Goal: Task Accomplishment & Management: Manage account settings

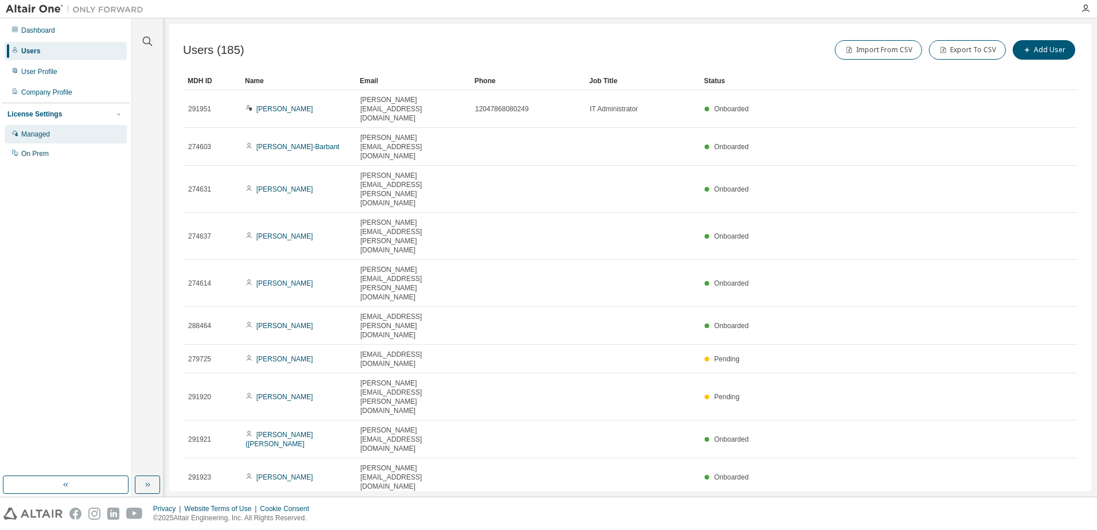
click at [49, 134] on div "Managed" at bounding box center [35, 134] width 29 height 9
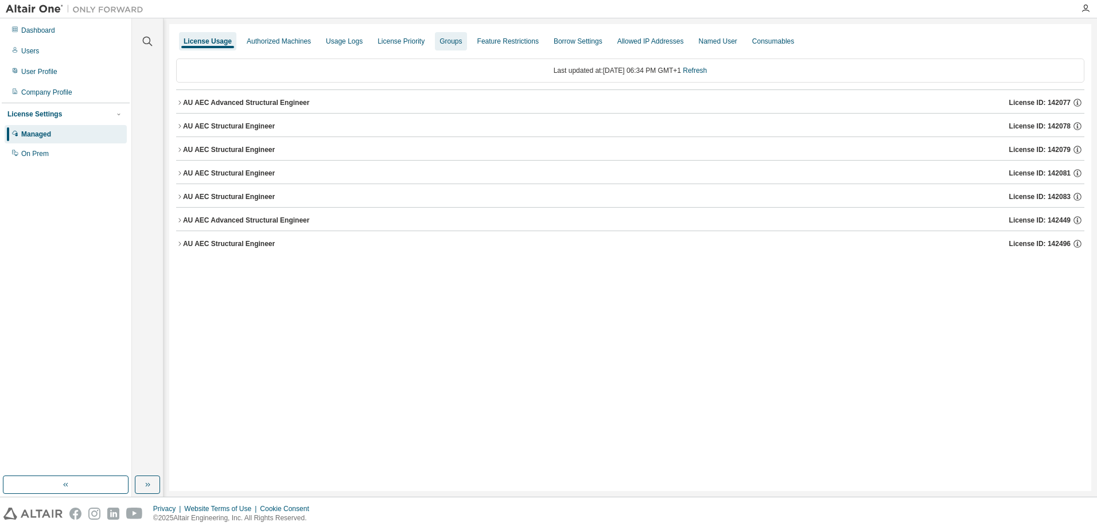
click at [439, 44] on div "Groups" at bounding box center [450, 41] width 22 height 9
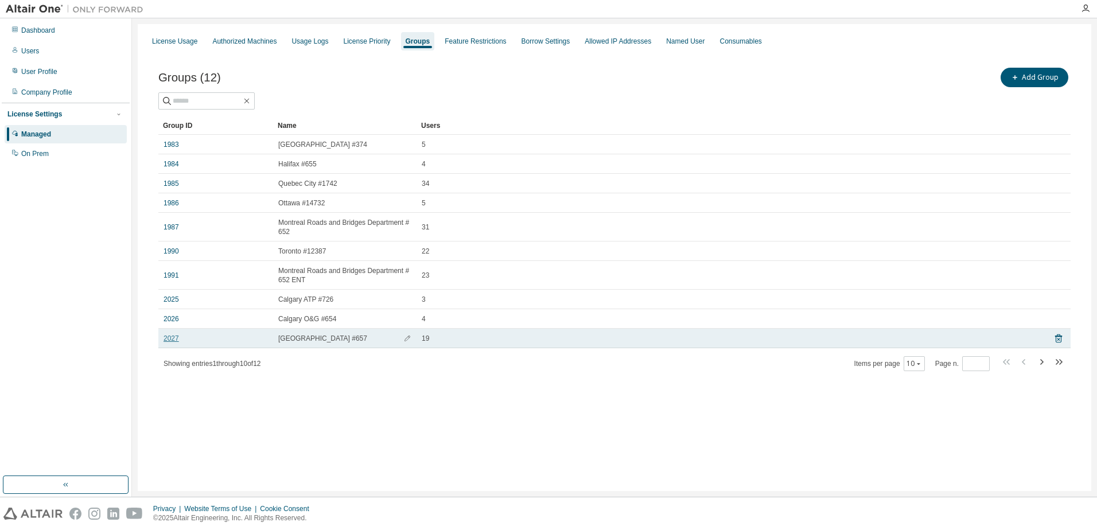
click at [170, 341] on link "2027" at bounding box center [170, 338] width 15 height 9
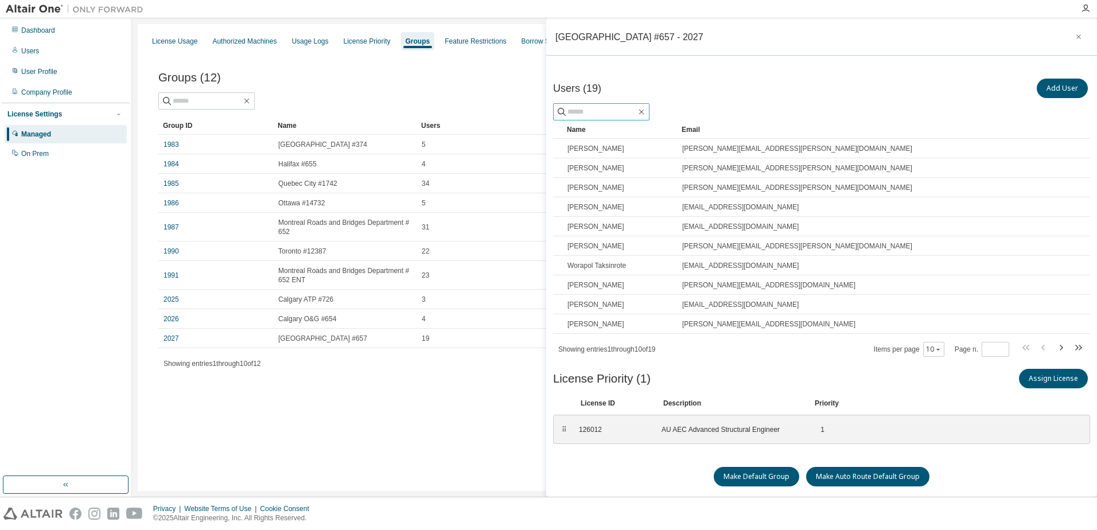
click at [599, 113] on input "text" at bounding box center [601, 111] width 69 height 11
click at [1059, 346] on icon "button" at bounding box center [1060, 348] width 3 height 6
type input "*"
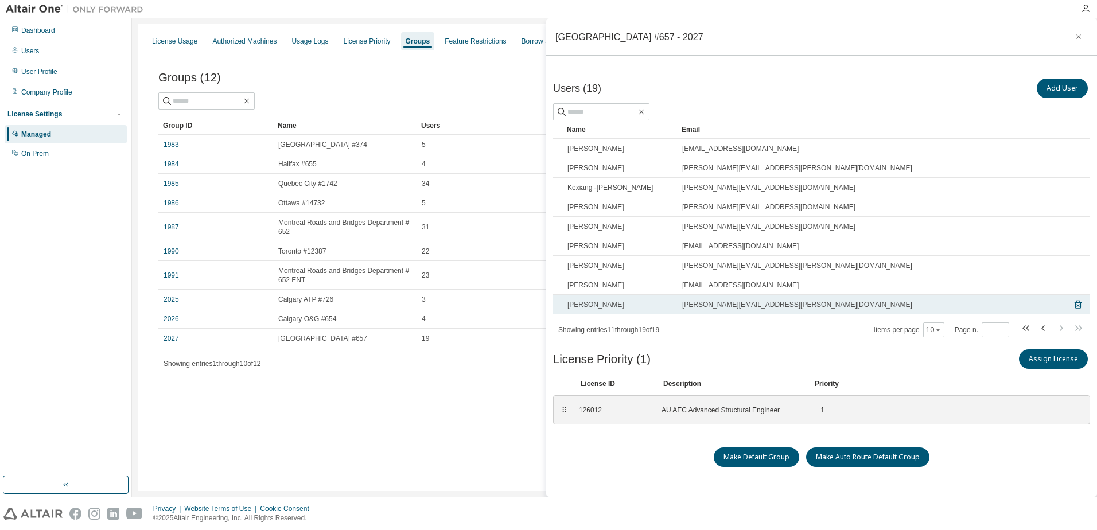
click at [723, 307] on span "arshia.mandegarian@atkinsrealis.com" at bounding box center [797, 304] width 230 height 9
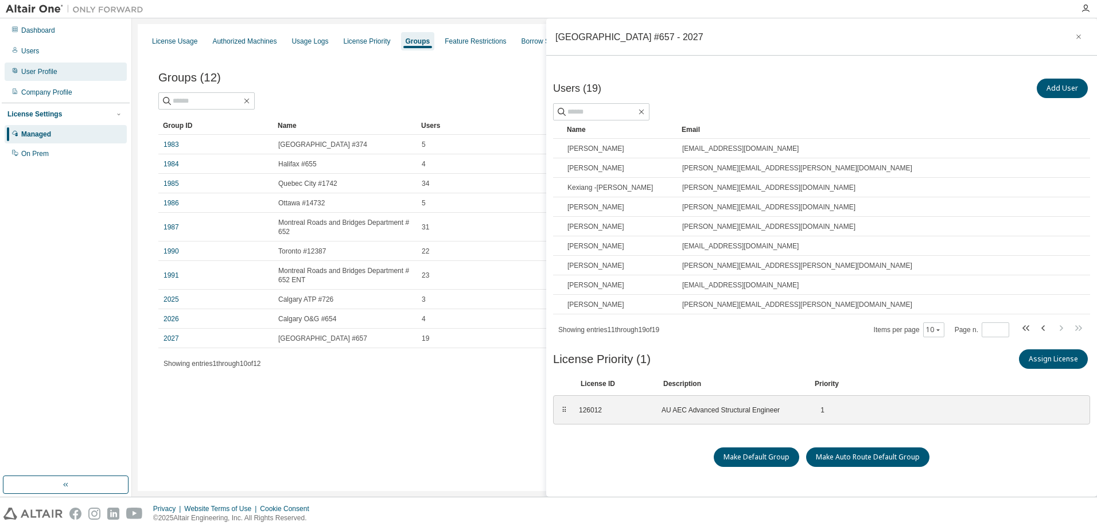
click at [83, 70] on div "User Profile" at bounding box center [66, 72] width 122 height 18
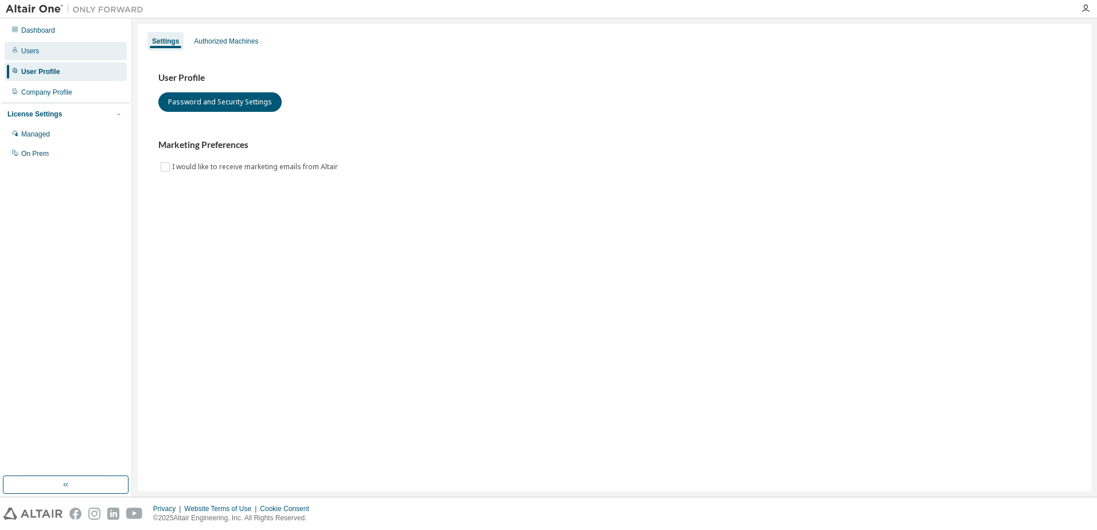
click at [58, 57] on div "Users" at bounding box center [66, 51] width 122 height 18
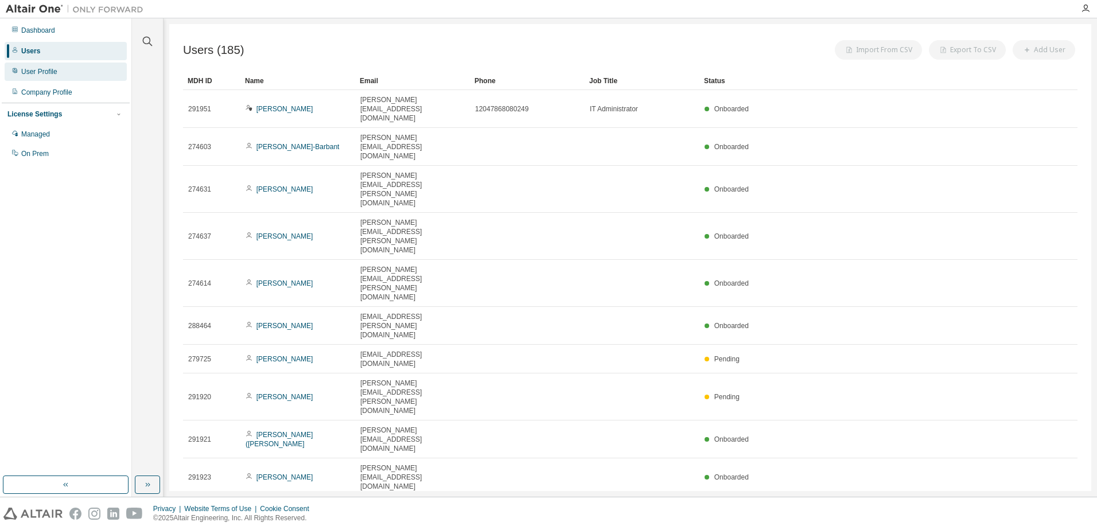
click at [59, 71] on div "User Profile" at bounding box center [66, 72] width 122 height 18
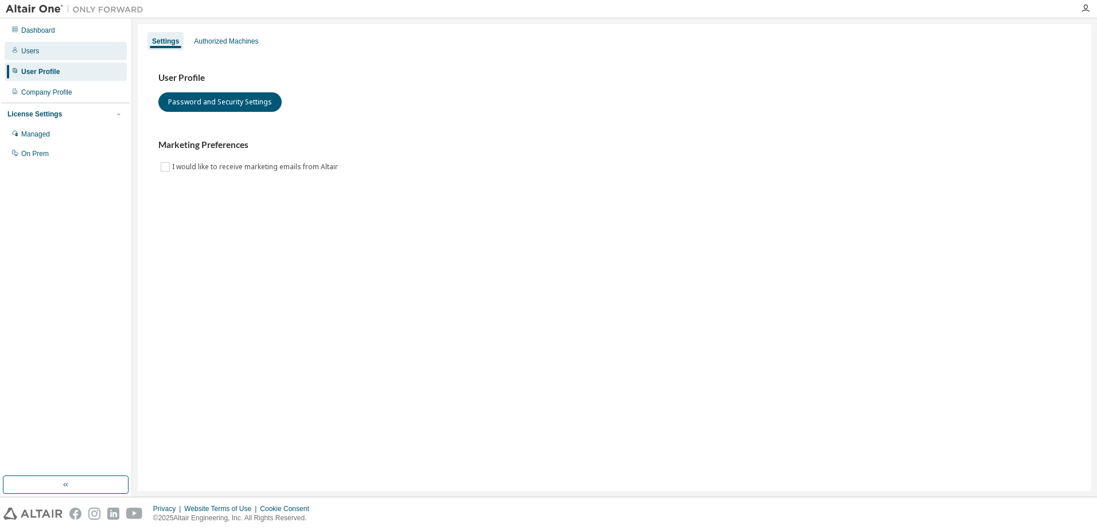
click at [59, 52] on div "Users" at bounding box center [66, 51] width 122 height 18
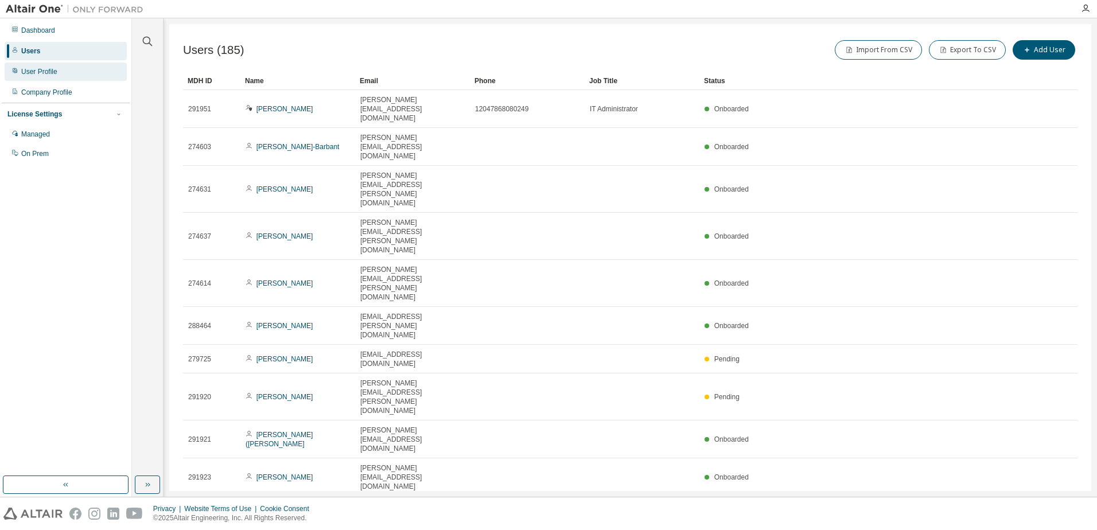
click at [43, 74] on div "User Profile" at bounding box center [39, 71] width 36 height 9
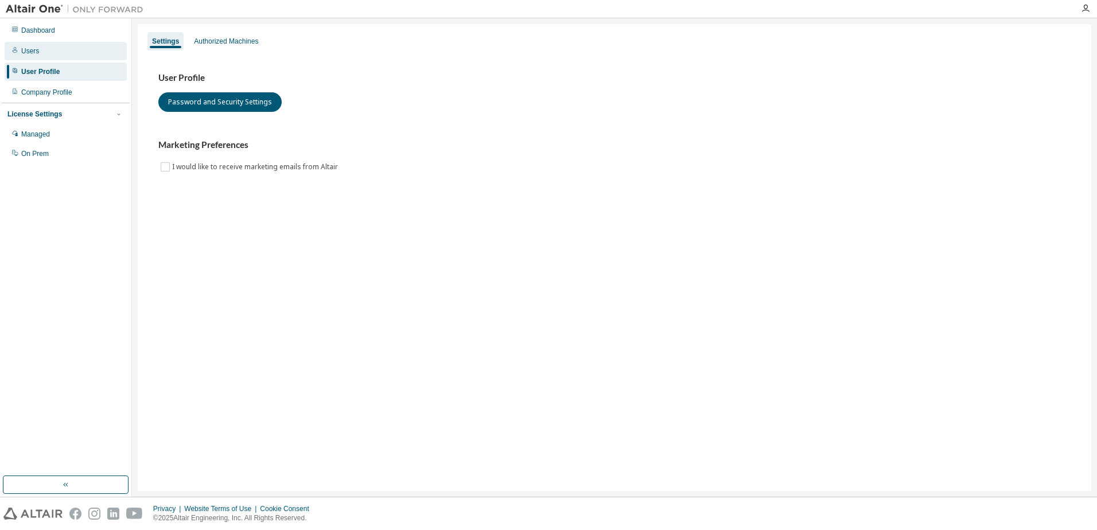
click at [57, 55] on div "Users" at bounding box center [66, 51] width 122 height 18
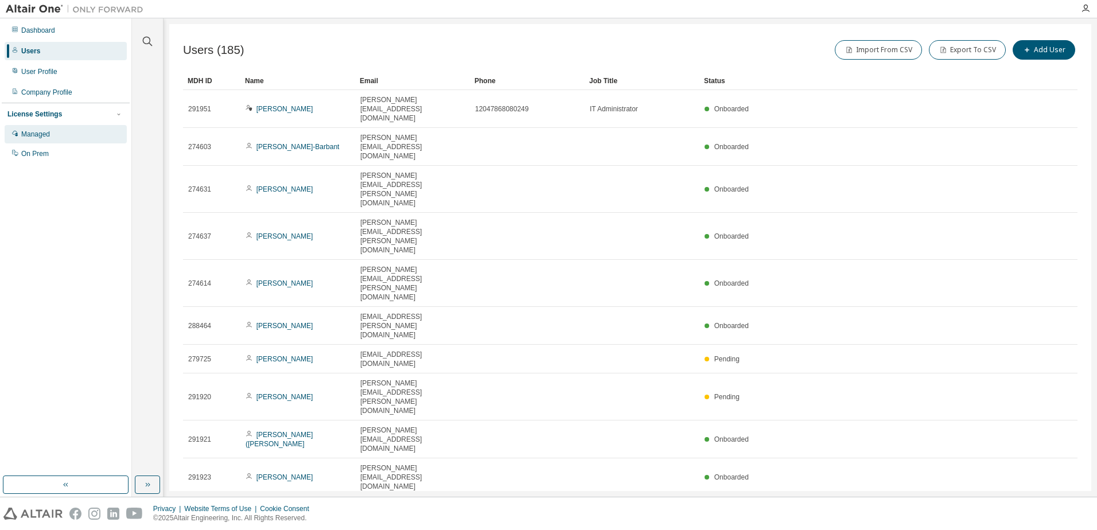
click at [45, 138] on div "Managed" at bounding box center [35, 134] width 29 height 9
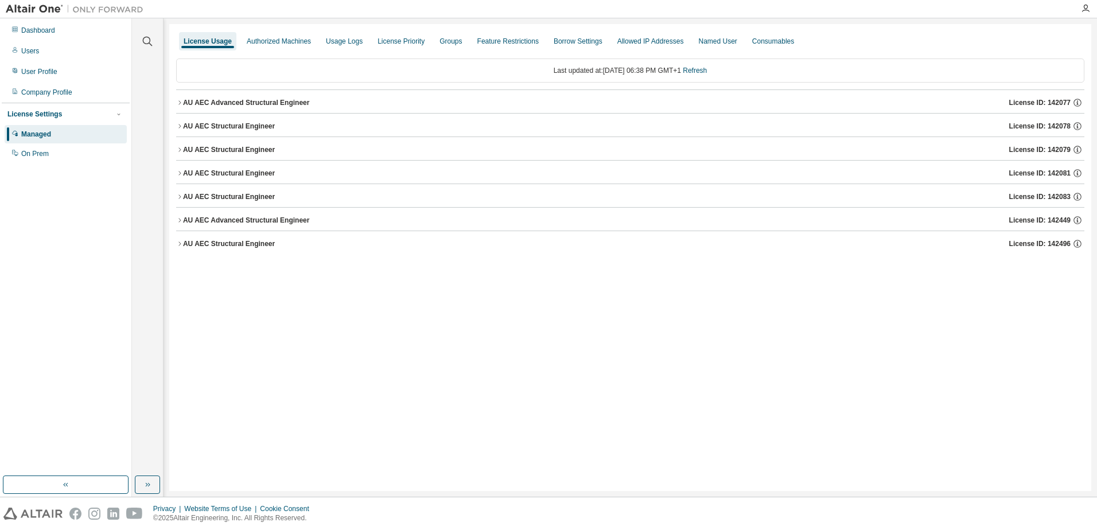
click at [44, 61] on div "Dashboard Users User Profile Company Profile License Settings Managed On Prem" at bounding box center [66, 92] width 128 height 144
click at [42, 53] on div "Users" at bounding box center [66, 51] width 122 height 18
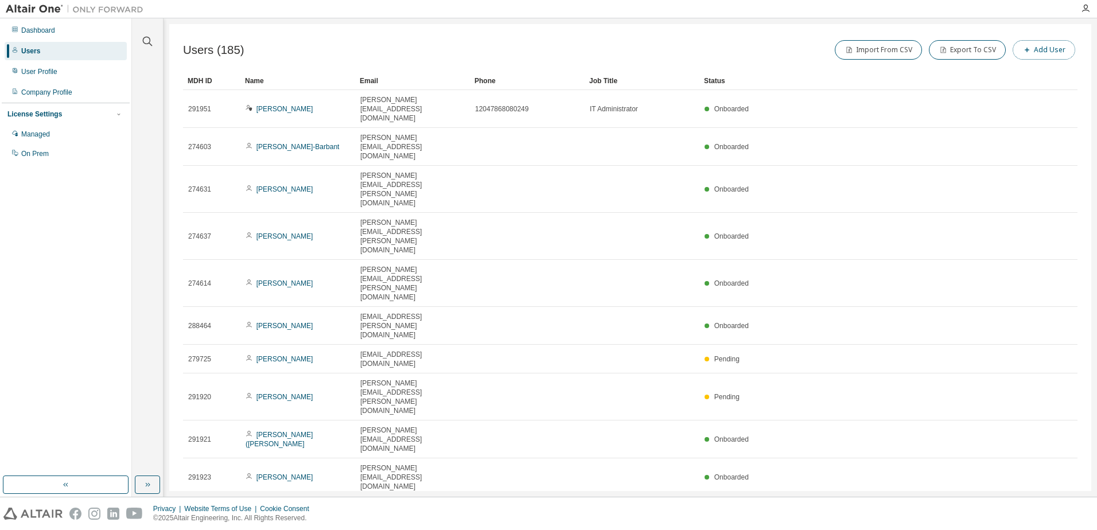
click at [1063, 53] on button "Add User" at bounding box center [1043, 50] width 63 height 20
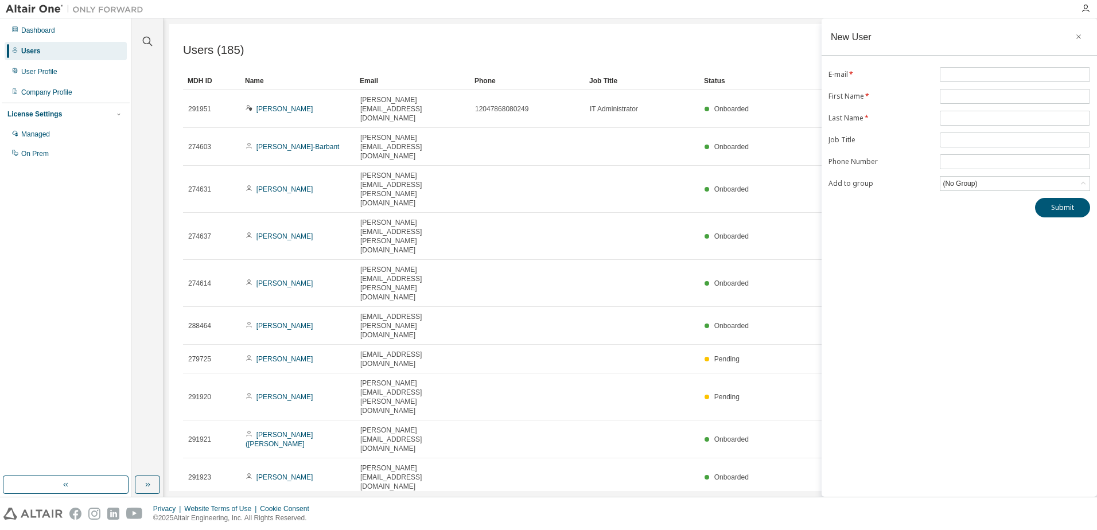
click at [977, 64] on div "New User E-mail * First Name * Last Name * Job Title Phone Number Add to group …" at bounding box center [958, 257] width 275 height 478
click at [974, 70] on span at bounding box center [1014, 74] width 150 height 15
click at [974, 70] on input "text" at bounding box center [1014, 74] width 145 height 9
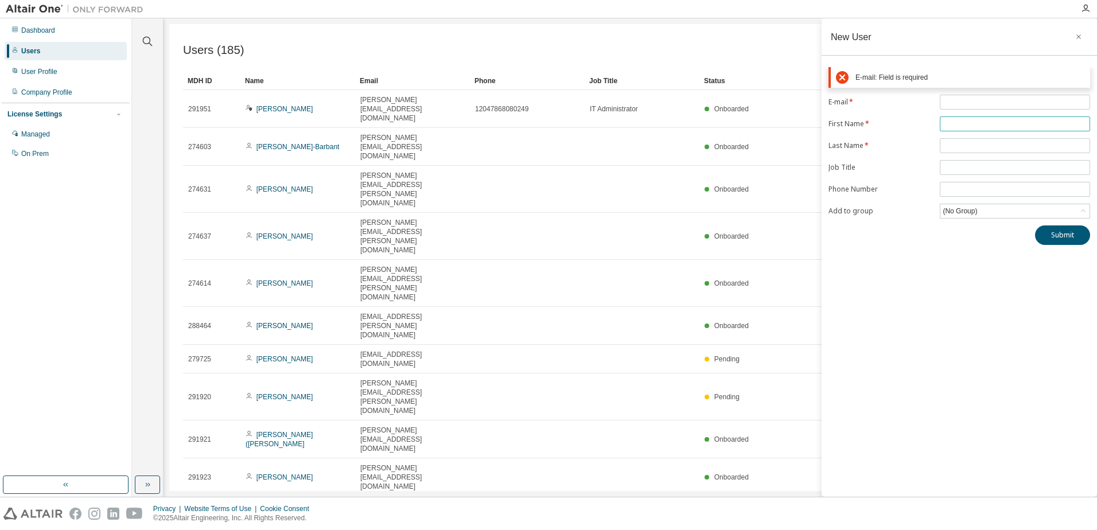
click at [974, 119] on span at bounding box center [1014, 123] width 150 height 15
click at [974, 126] on input "text" at bounding box center [1014, 123] width 145 height 9
paste input "******"
type input "******"
click at [970, 141] on span at bounding box center [1014, 145] width 150 height 15
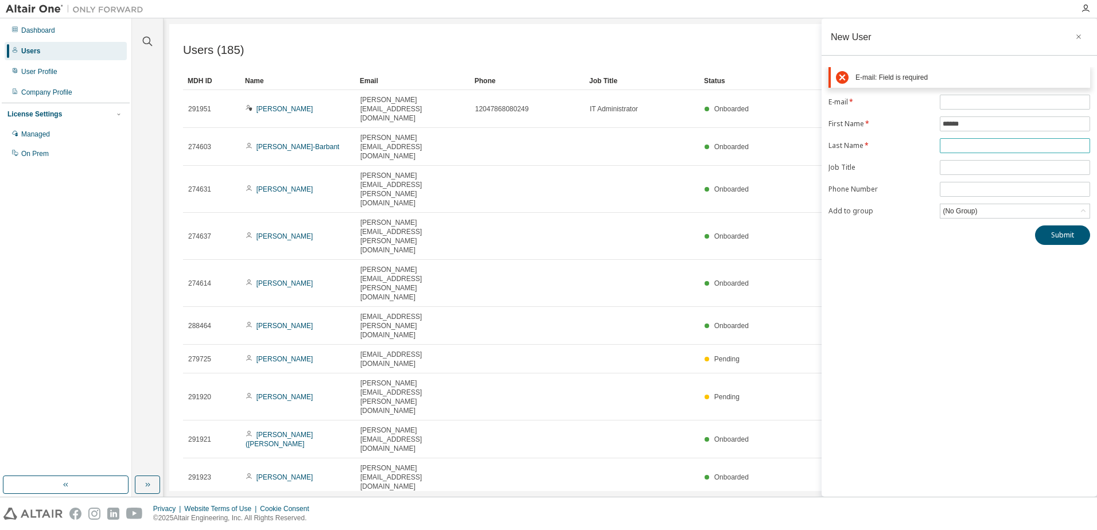
click at [974, 147] on input "text" at bounding box center [1014, 145] width 145 height 9
paste input "**********"
type input "**********"
click at [977, 103] on input "text" at bounding box center [1014, 102] width 145 height 9
click at [959, 106] on input "text" at bounding box center [1014, 102] width 145 height 9
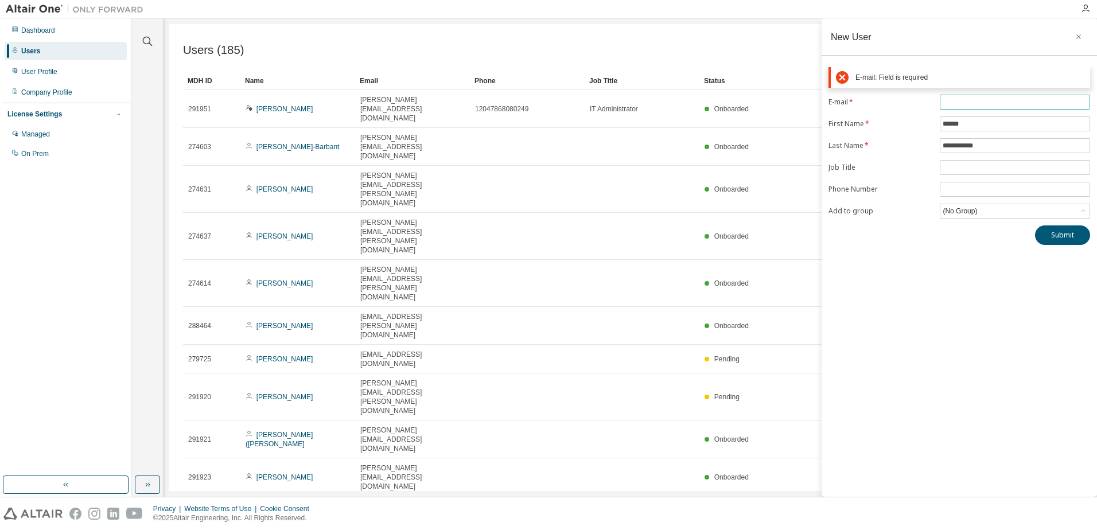
paste input "**********"
type input "**********"
click at [914, 293] on div "**********" at bounding box center [958, 257] width 275 height 478
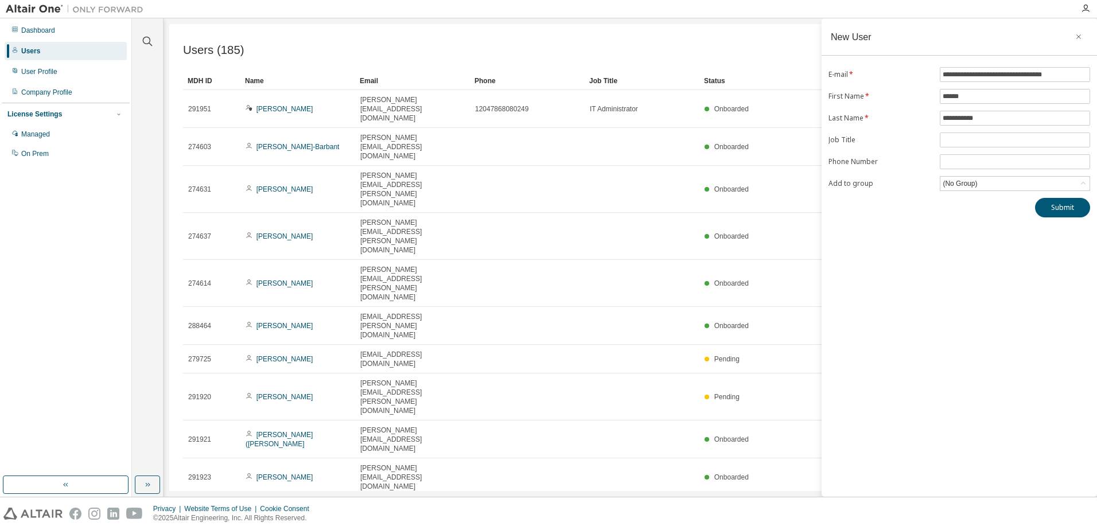
click at [967, 192] on div "**********" at bounding box center [958, 142] width 275 height 150
click at [967, 186] on div "(No Group)" at bounding box center [960, 183] width 38 height 13
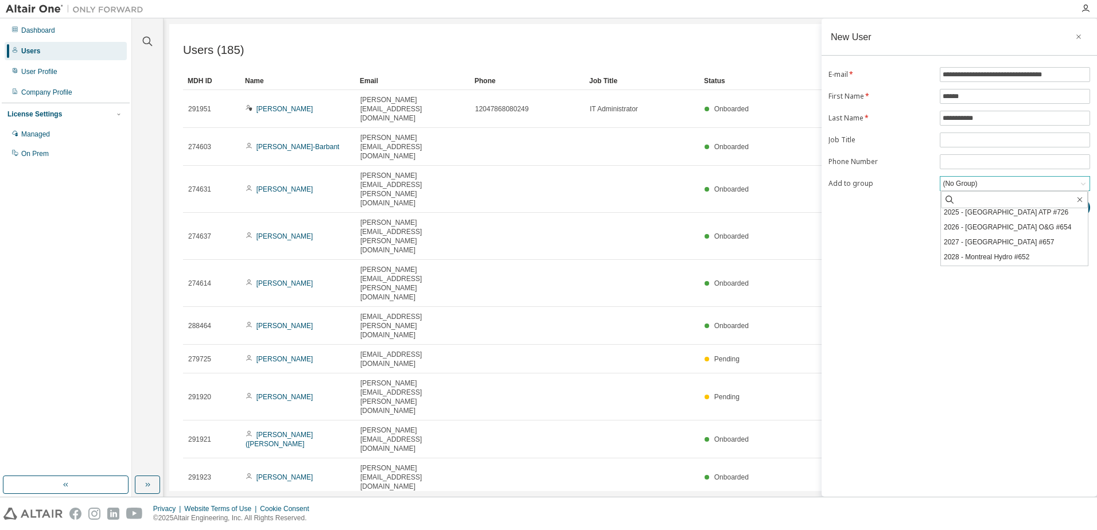
scroll to position [155, 0]
click at [1023, 229] on li "2027 - Vancouver #657" at bounding box center [1014, 228] width 147 height 15
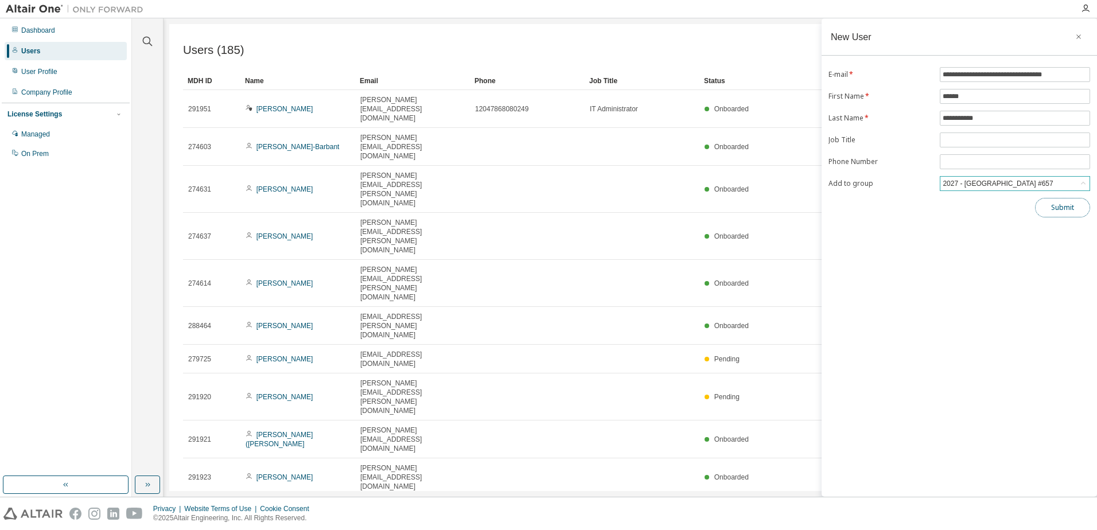
click at [1058, 213] on button "Submit" at bounding box center [1062, 208] width 55 height 20
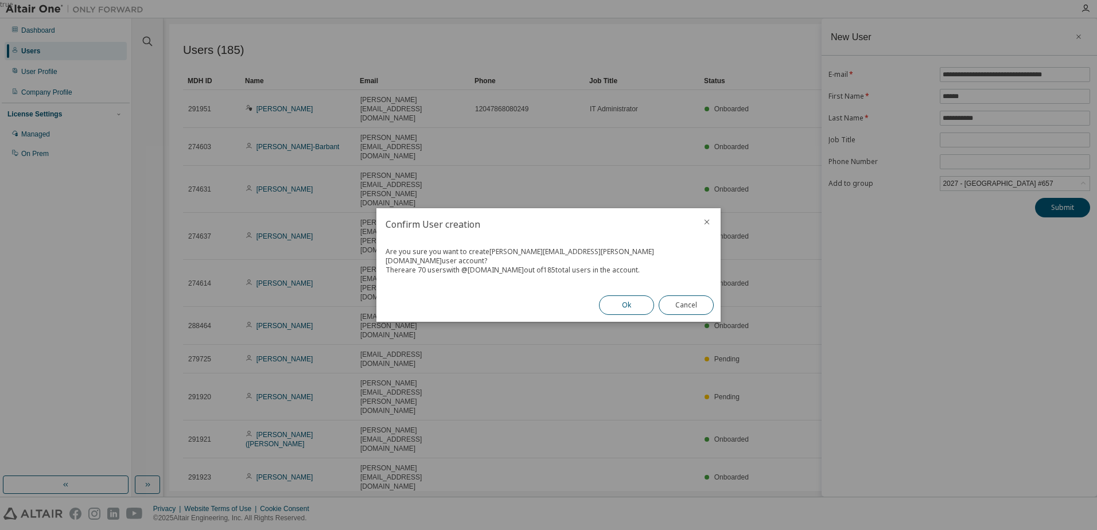
click at [621, 299] on button "Ok" at bounding box center [626, 305] width 55 height 20
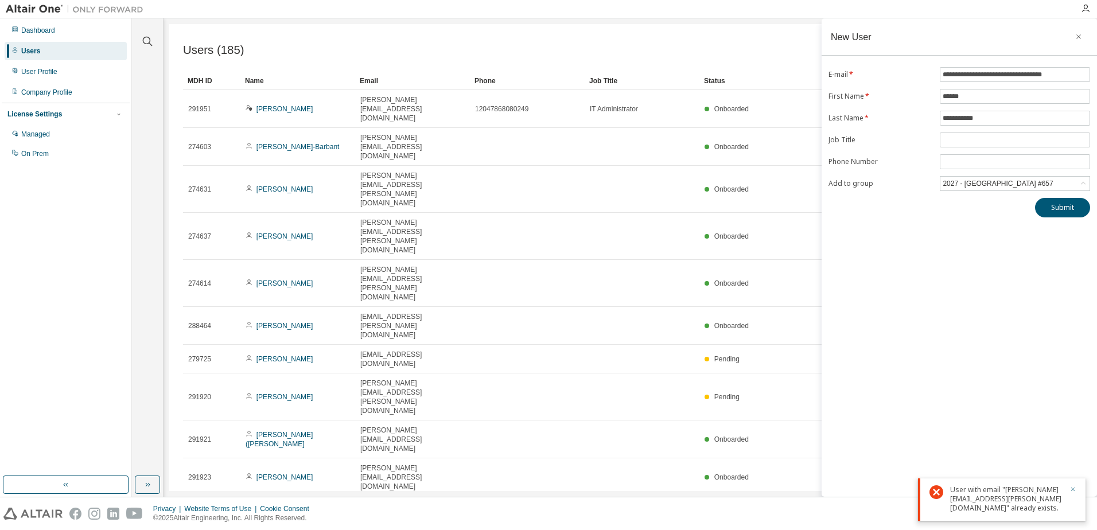
click at [1073, 490] on icon "button" at bounding box center [1072, 489] width 7 height 7
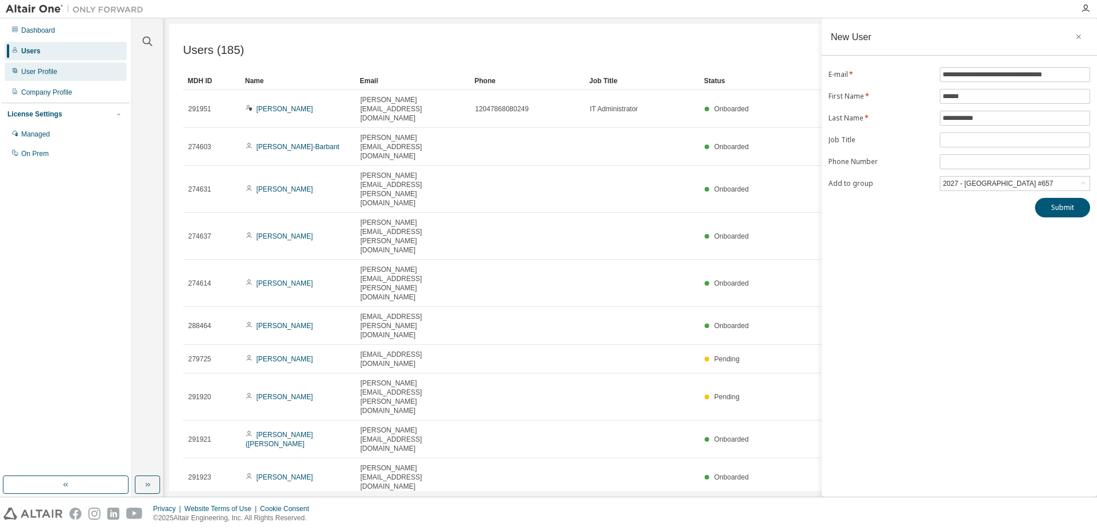
click at [44, 80] on div "User Profile" at bounding box center [66, 72] width 122 height 18
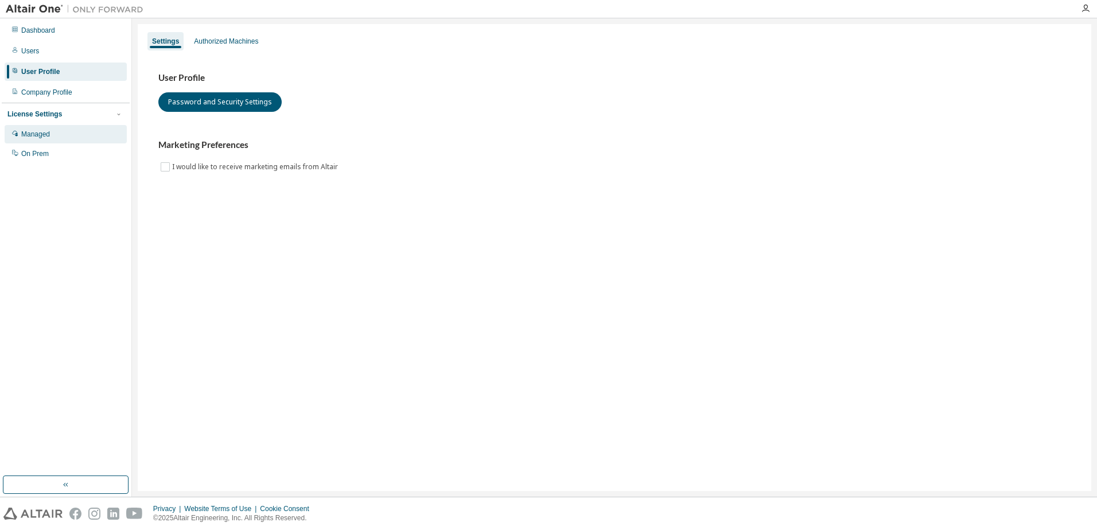
click at [73, 134] on div "Managed" at bounding box center [66, 134] width 122 height 18
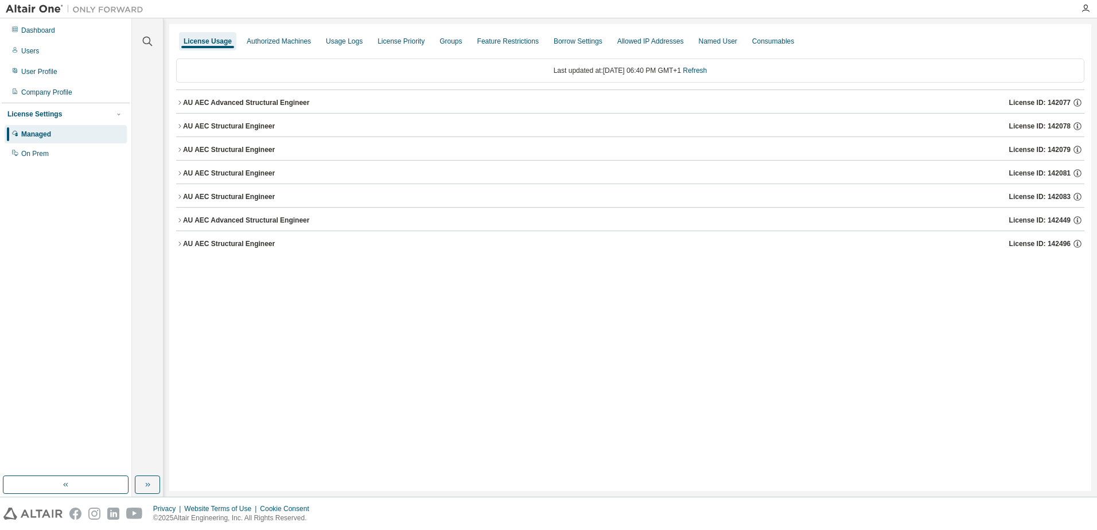
click at [181, 103] on icon "button" at bounding box center [179, 102] width 7 height 7
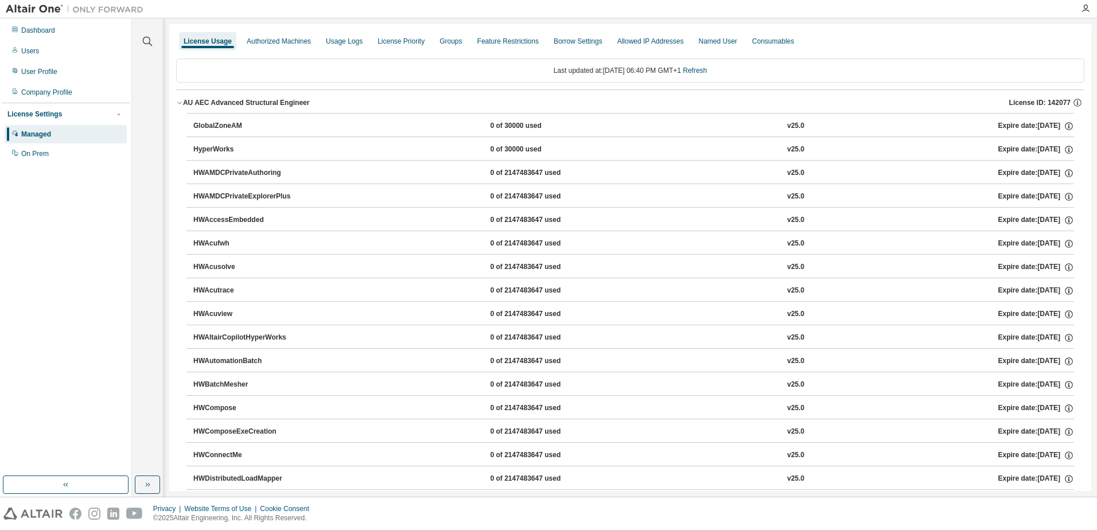
click at [181, 103] on icon "button" at bounding box center [179, 102] width 7 height 7
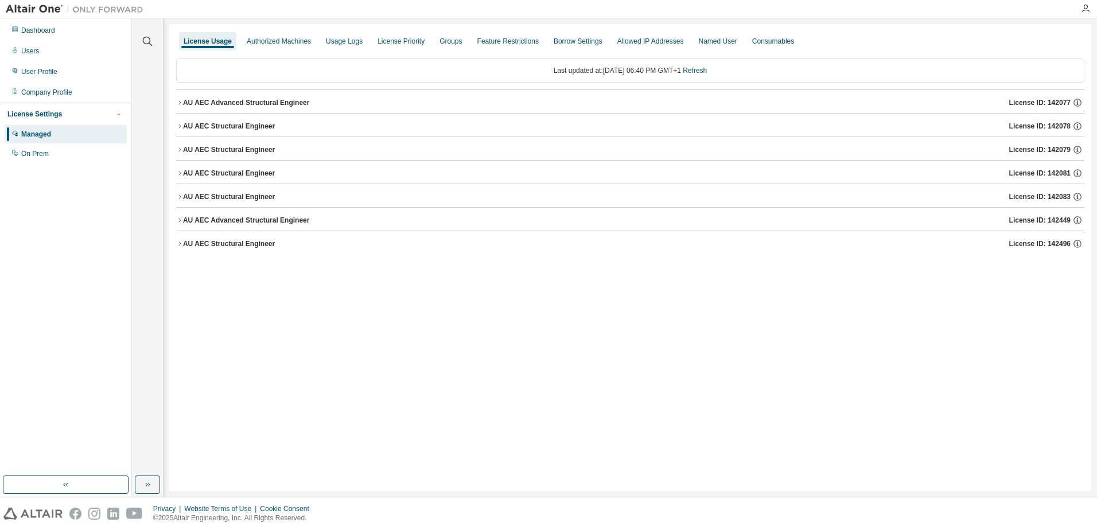
click at [179, 248] on button "AU AEC Structural Engineer License ID: 142496" at bounding box center [630, 243] width 908 height 25
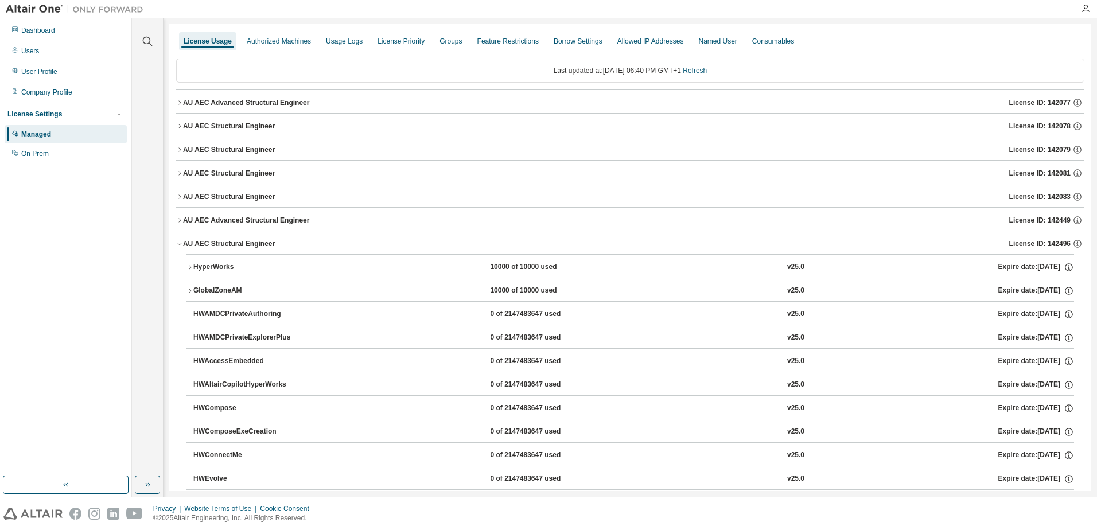
click at [179, 248] on button "AU AEC Structural Engineer License ID: 142496" at bounding box center [630, 243] width 908 height 25
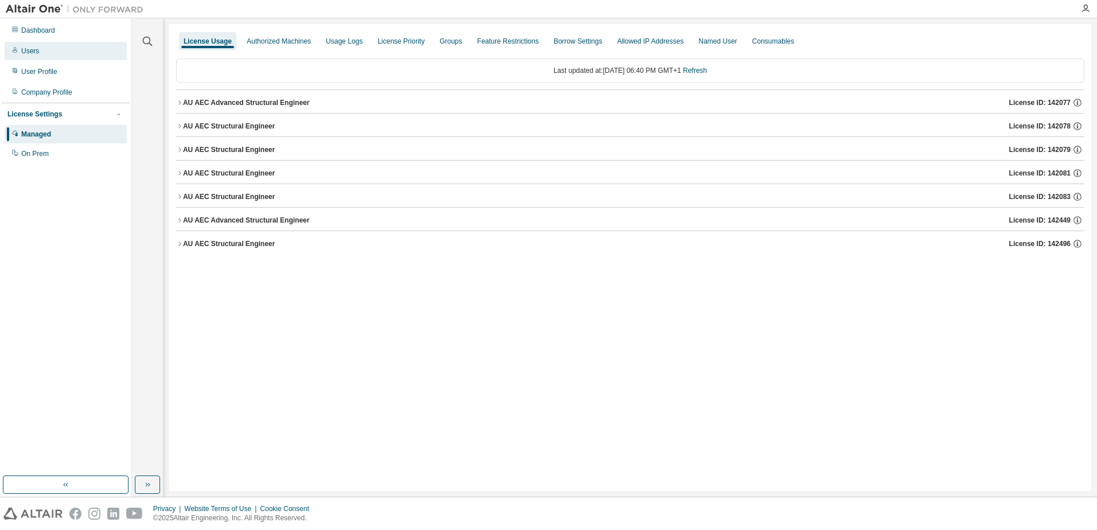
click at [44, 51] on div "Users" at bounding box center [66, 51] width 122 height 18
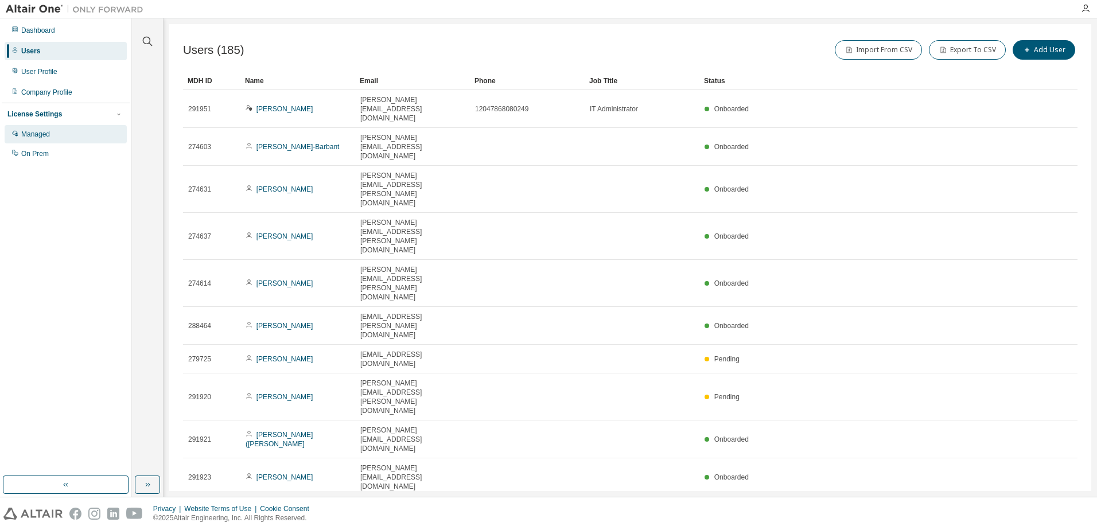
click at [59, 132] on div "Managed" at bounding box center [66, 134] width 122 height 18
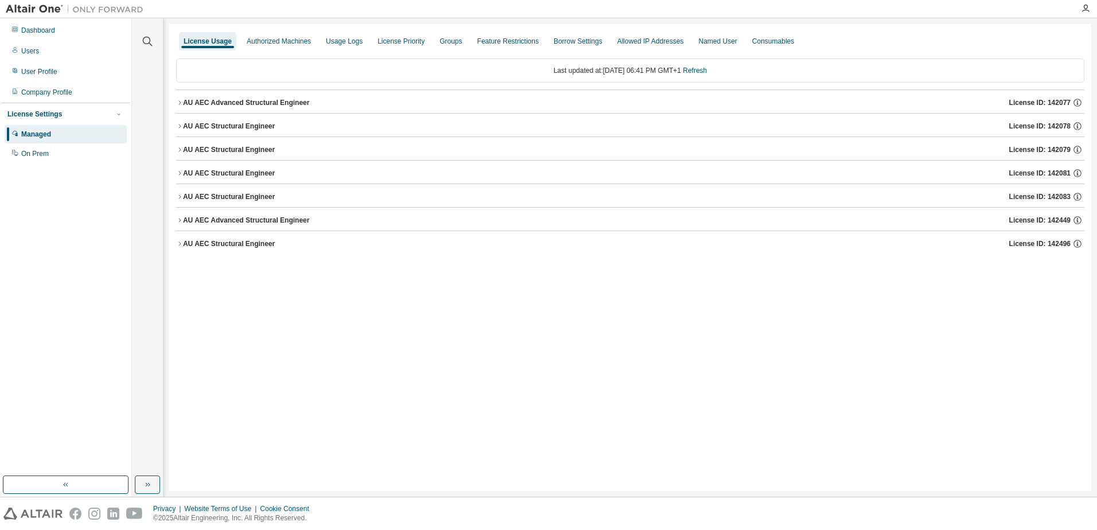
click at [178, 175] on icon "button" at bounding box center [179, 173] width 7 height 7
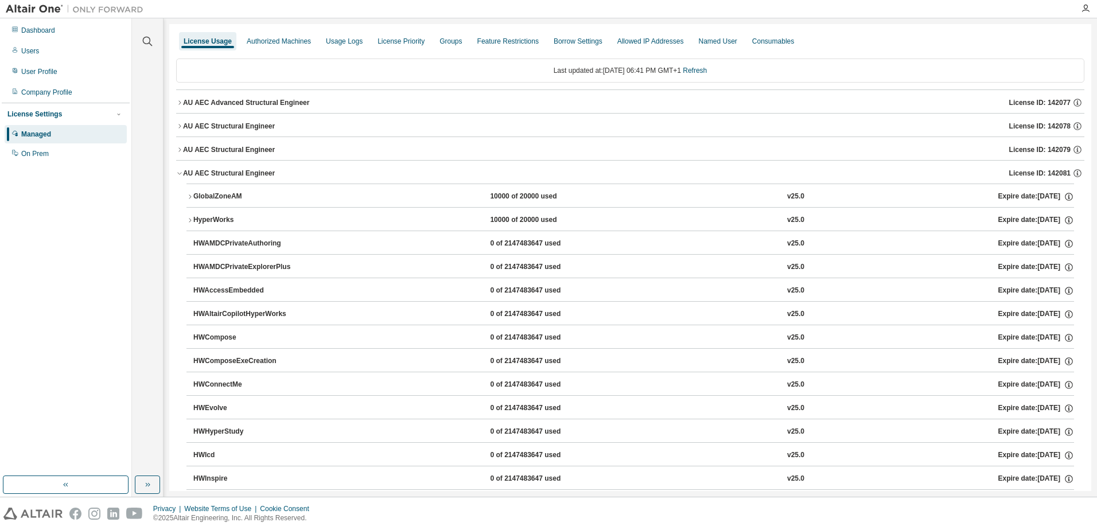
click at [178, 175] on icon "button" at bounding box center [179, 173] width 7 height 7
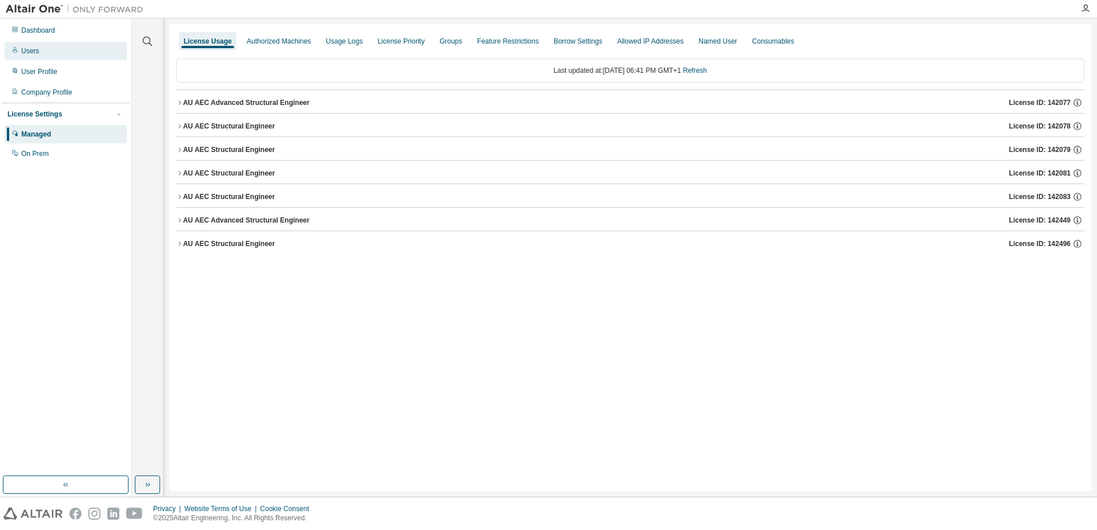
click at [51, 53] on div "Users" at bounding box center [66, 51] width 122 height 18
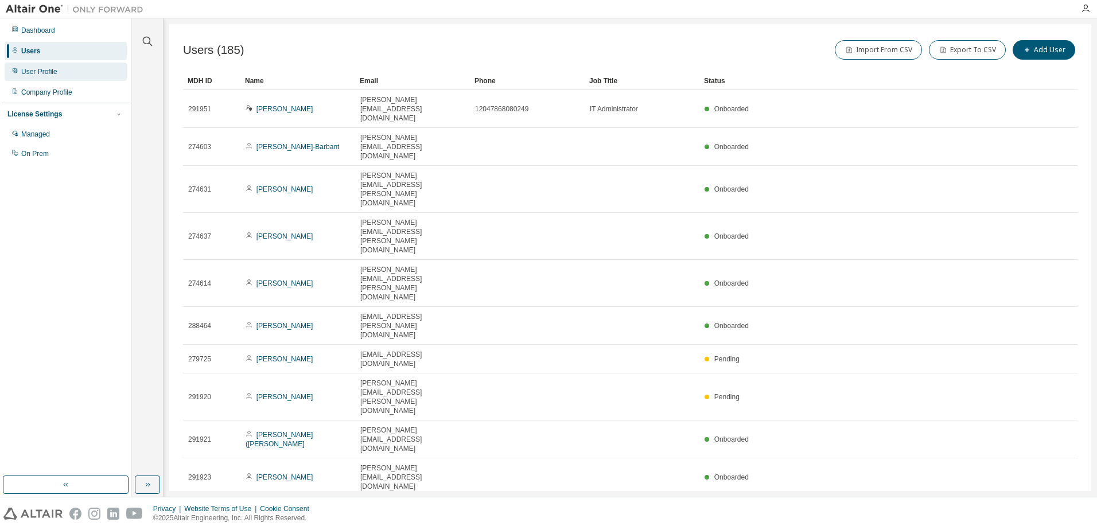
click at [52, 74] on div "User Profile" at bounding box center [39, 71] width 36 height 9
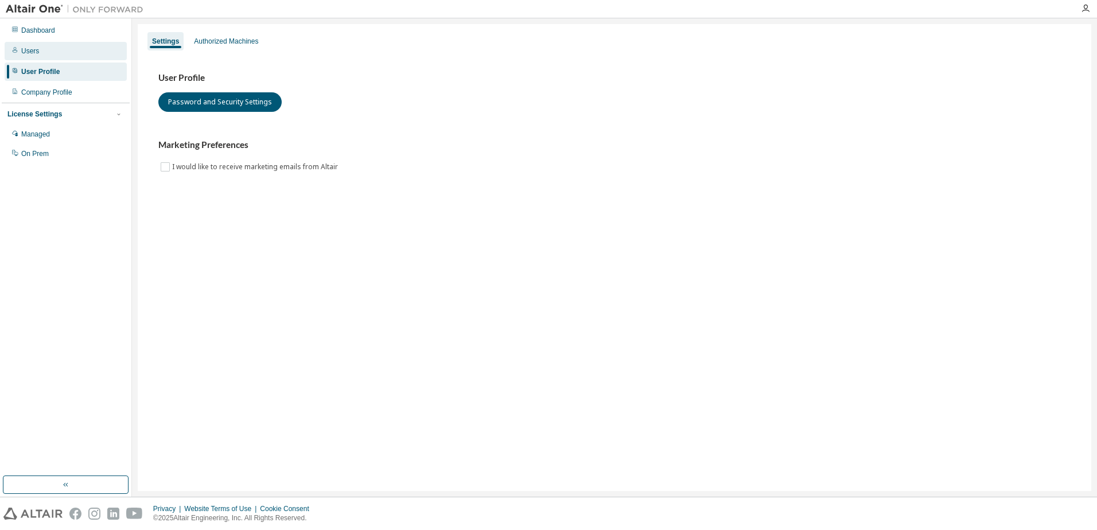
click at [37, 53] on div "Users" at bounding box center [30, 50] width 18 height 9
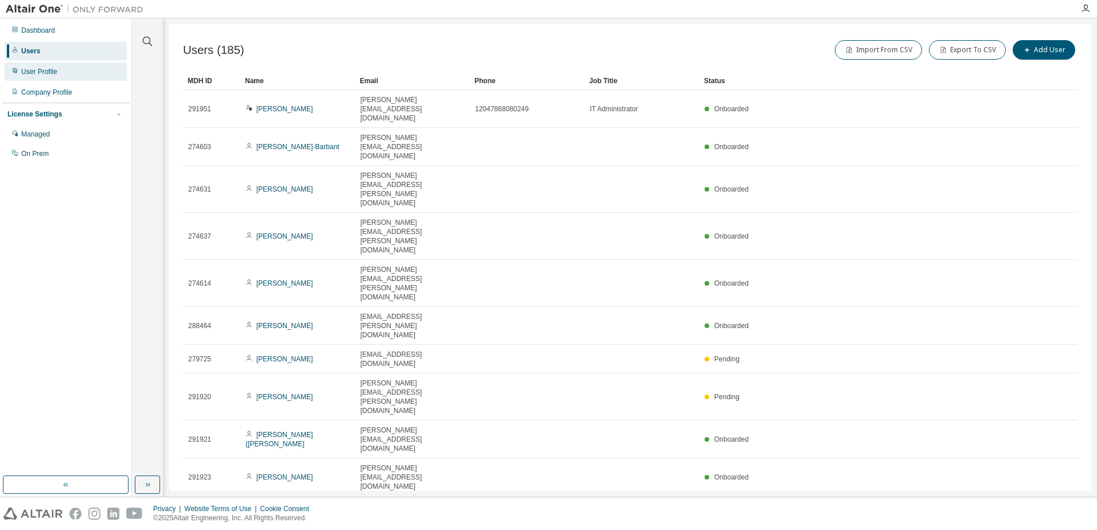
click at [43, 80] on div "User Profile" at bounding box center [66, 72] width 122 height 18
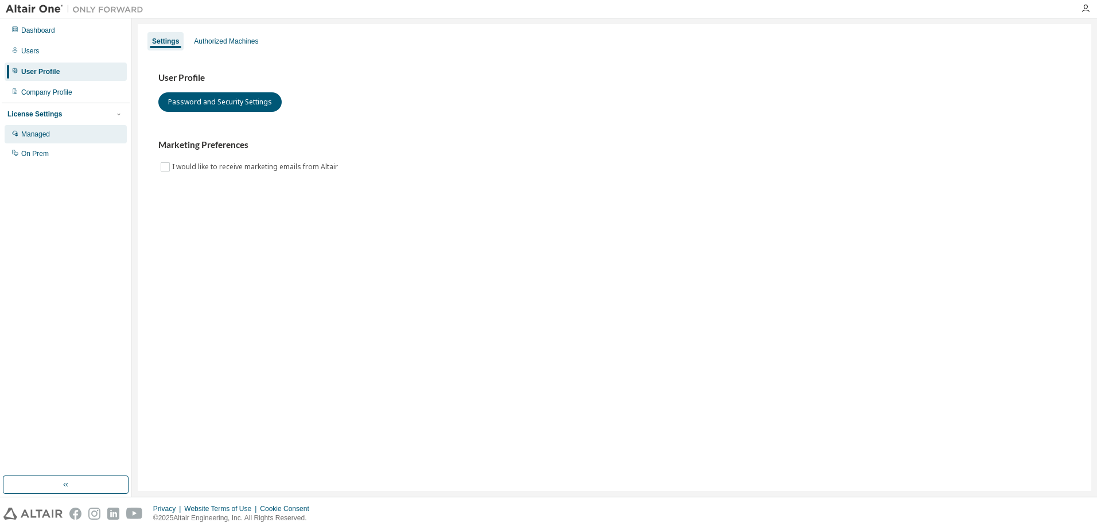
click at [75, 134] on div "Managed" at bounding box center [66, 134] width 122 height 18
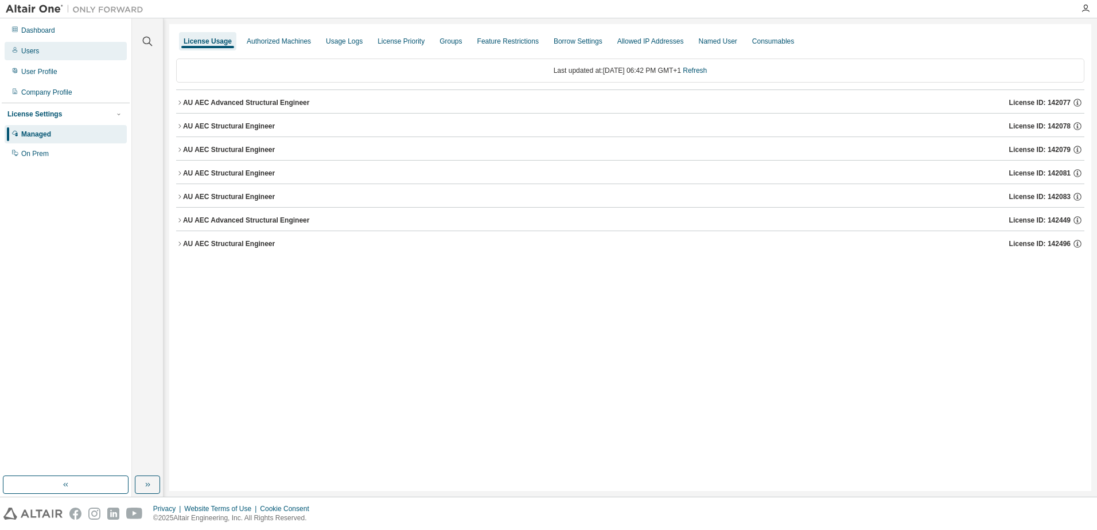
click at [64, 59] on div "Users" at bounding box center [66, 51] width 122 height 18
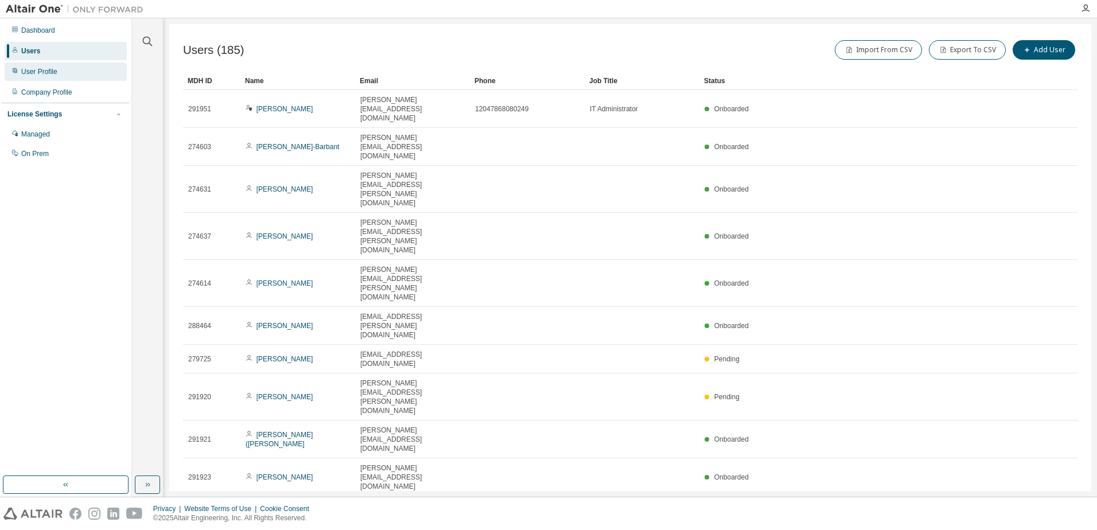
click at [37, 77] on div "User Profile" at bounding box center [66, 72] width 122 height 18
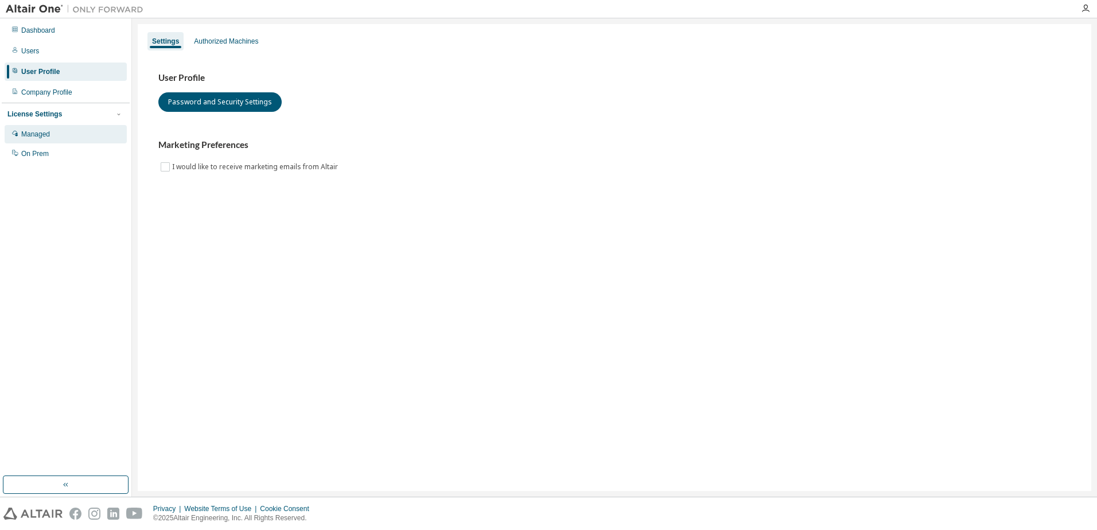
click at [59, 135] on div "Managed" at bounding box center [66, 134] width 122 height 18
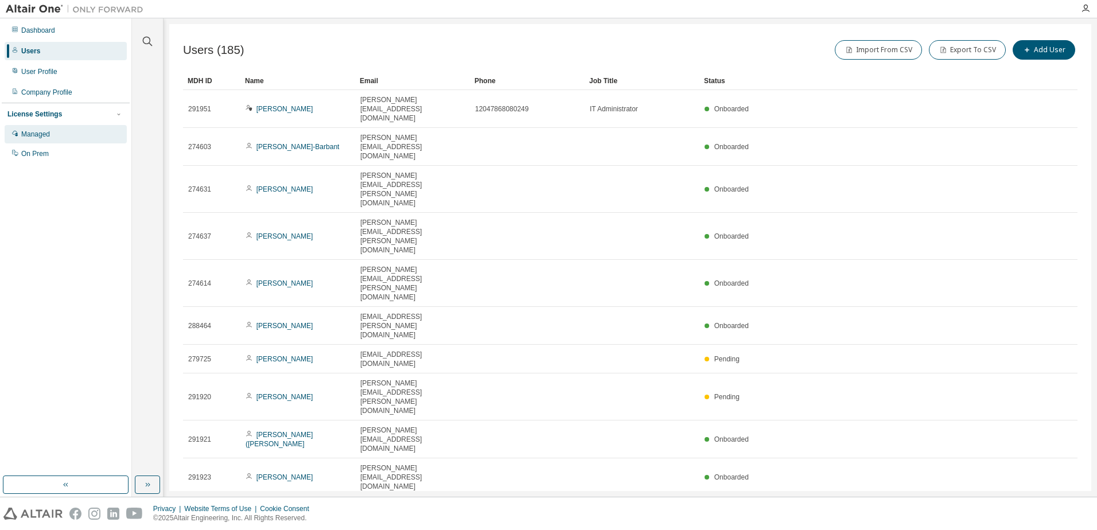
click at [45, 139] on div "Managed" at bounding box center [66, 134] width 122 height 18
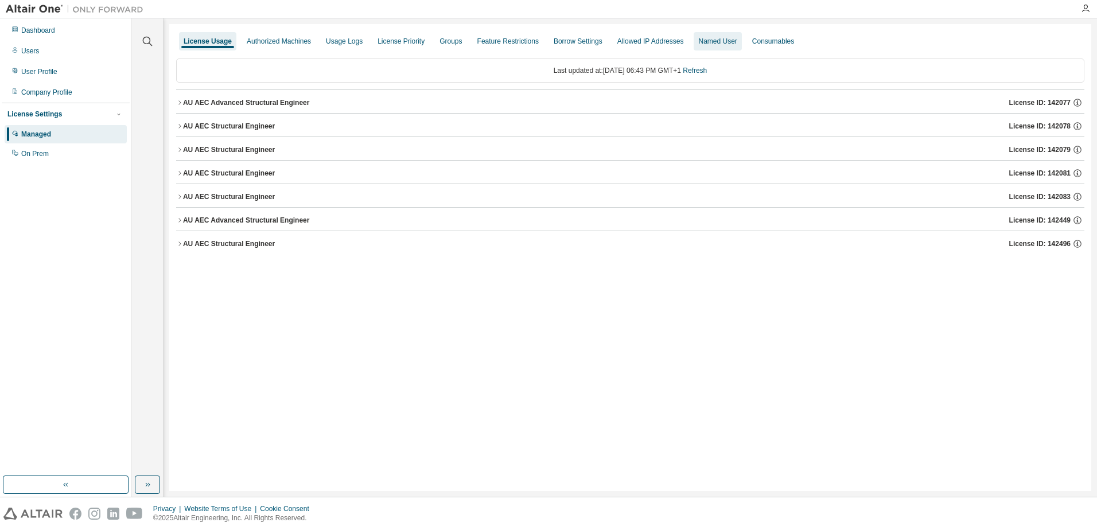
click at [712, 48] on div "Named User" at bounding box center [717, 41] width 48 height 18
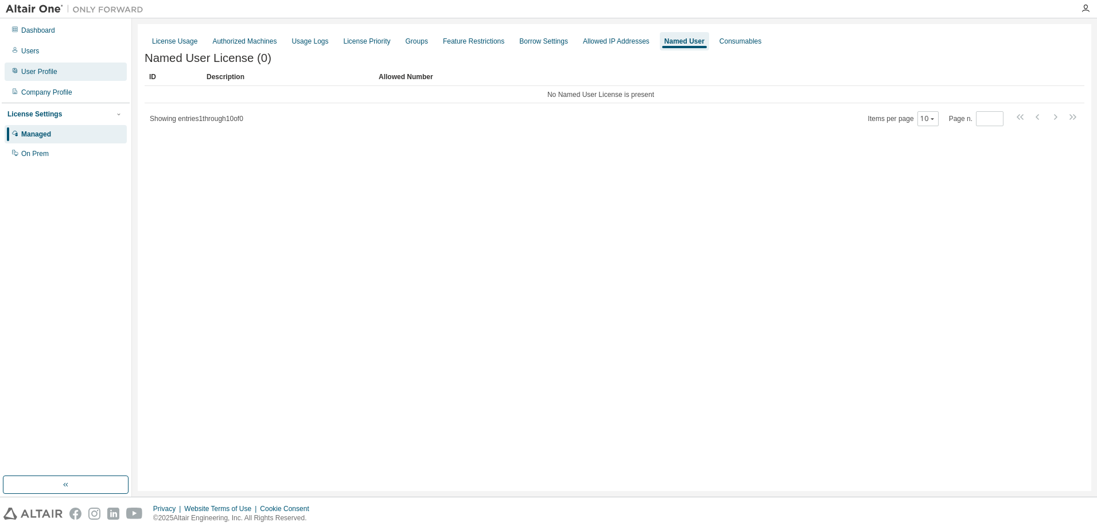
click at [46, 78] on div "User Profile" at bounding box center [66, 72] width 122 height 18
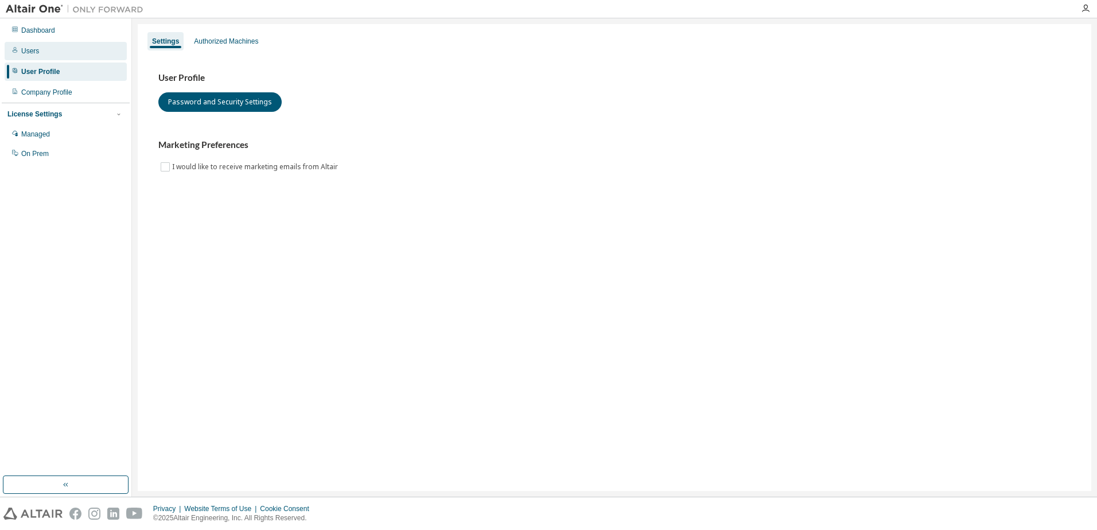
click at [46, 51] on div "Users" at bounding box center [66, 51] width 122 height 18
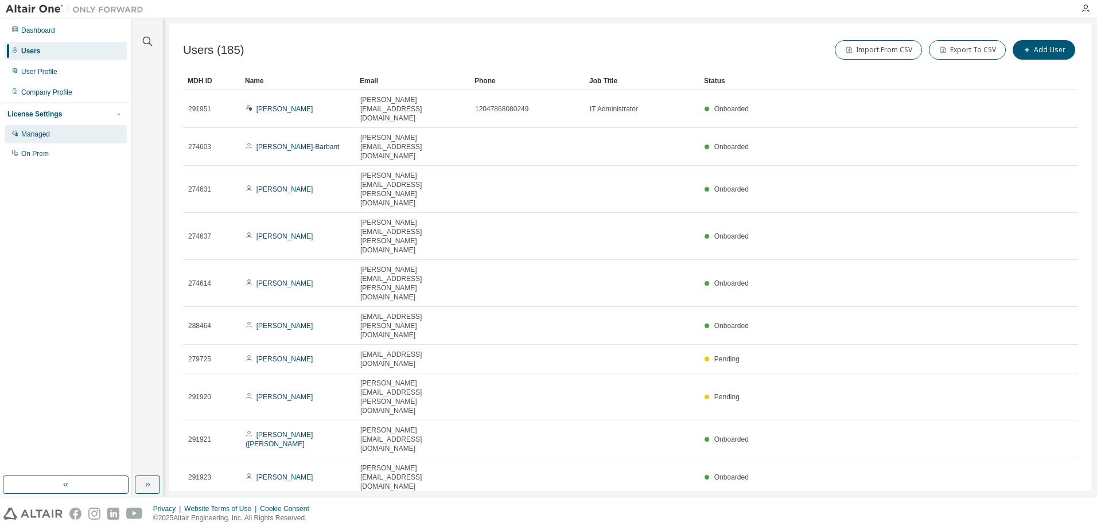
click at [43, 138] on div "Managed" at bounding box center [35, 134] width 29 height 9
click at [44, 137] on div "Managed" at bounding box center [35, 134] width 29 height 9
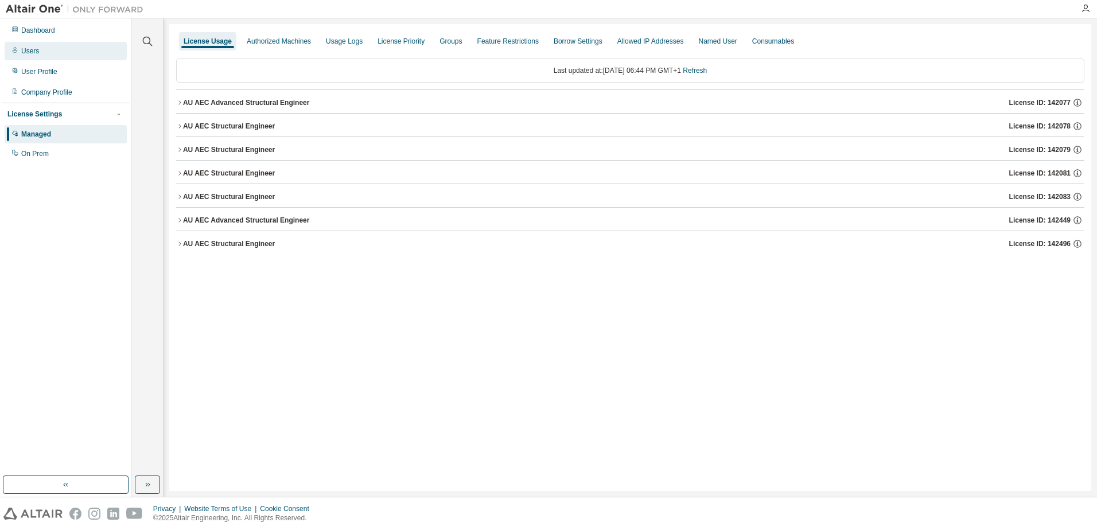
click at [26, 55] on div "Users" at bounding box center [30, 50] width 18 height 9
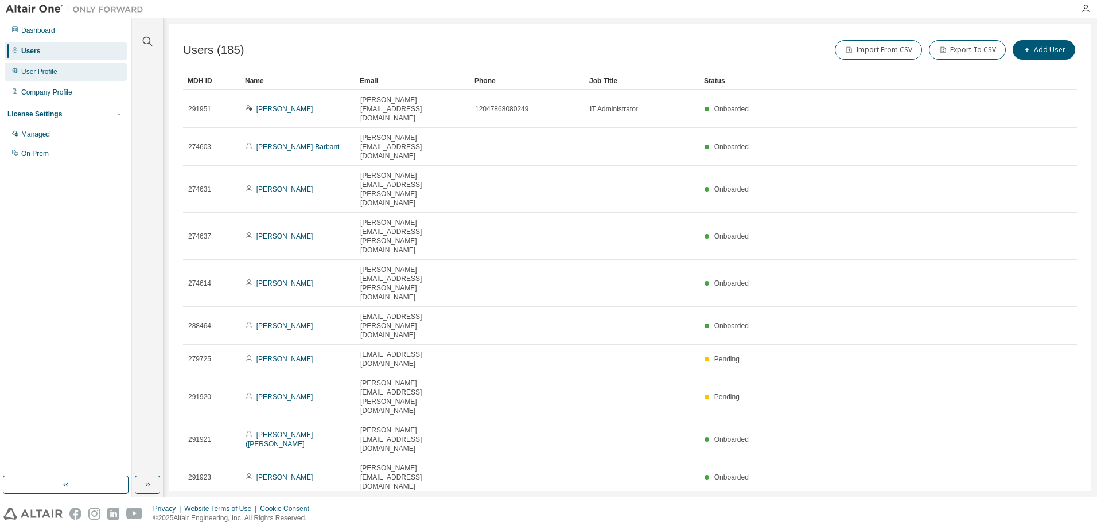
click at [49, 73] on div "User Profile" at bounding box center [39, 71] width 36 height 9
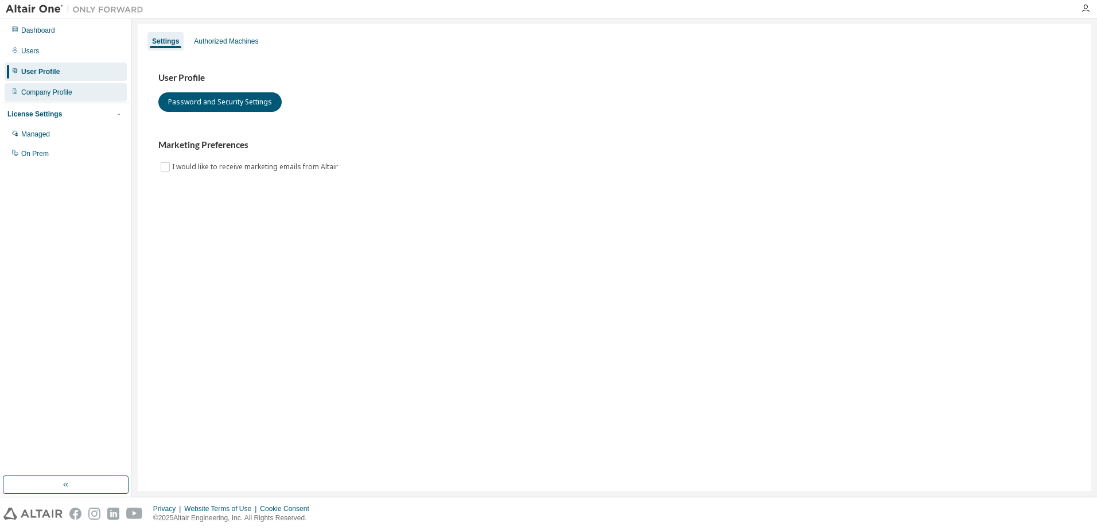
click at [52, 95] on div "Company Profile" at bounding box center [46, 92] width 51 height 9
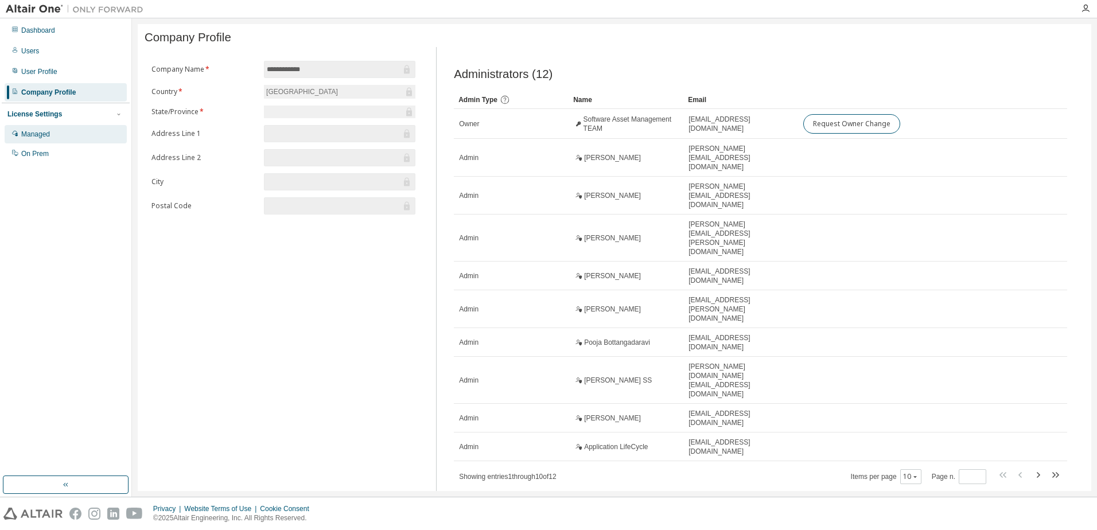
click at [42, 138] on div "Managed" at bounding box center [35, 134] width 29 height 9
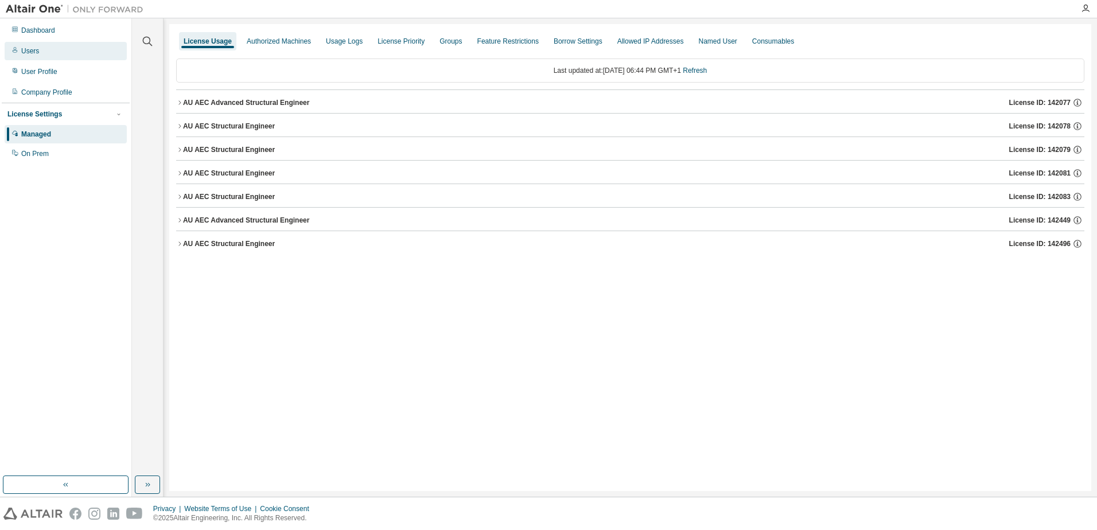
click at [39, 54] on div "Users" at bounding box center [66, 51] width 122 height 18
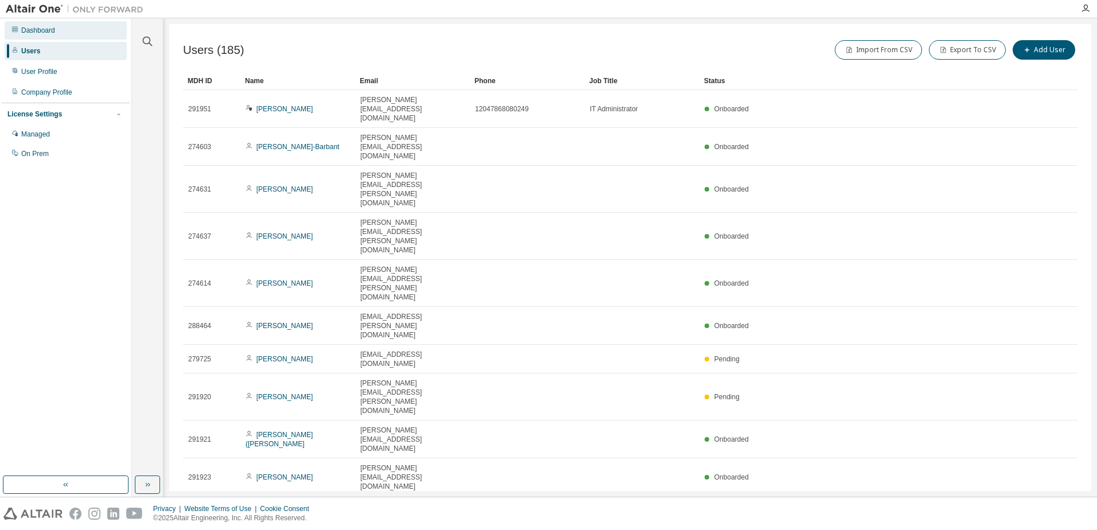
click at [39, 36] on div "Dashboard" at bounding box center [66, 30] width 122 height 18
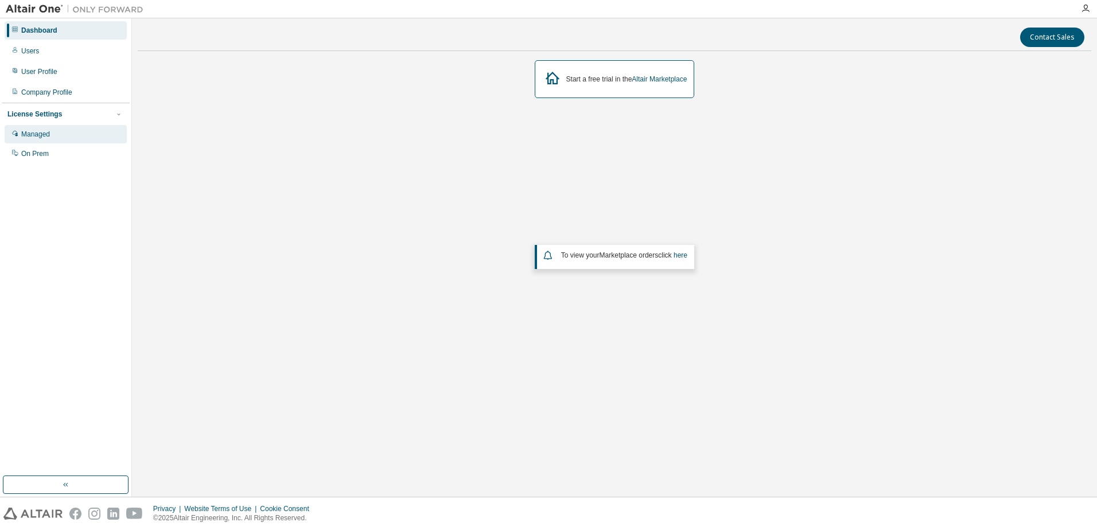
click at [45, 140] on div "Managed" at bounding box center [66, 134] width 122 height 18
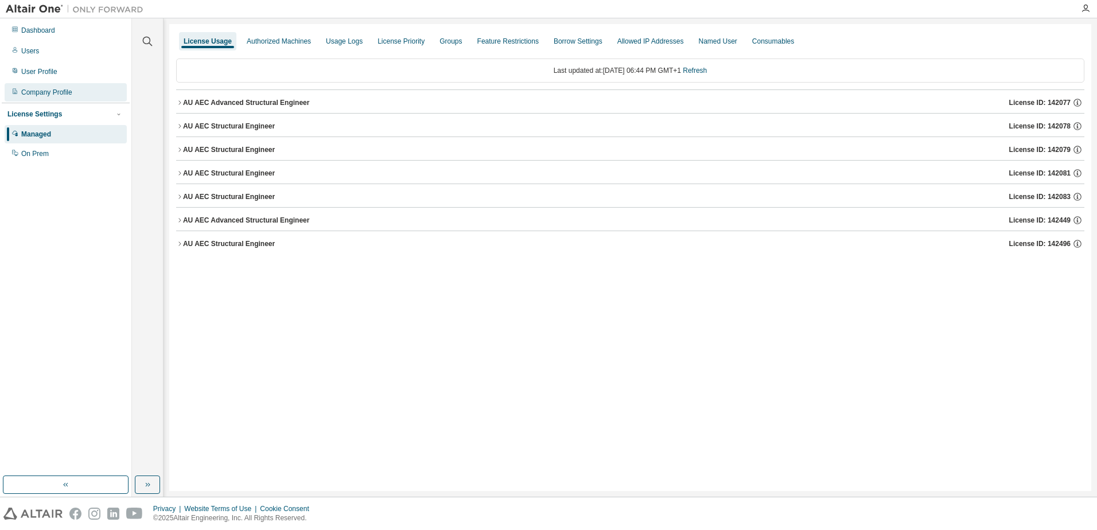
click at [55, 96] on div "Company Profile" at bounding box center [46, 92] width 51 height 9
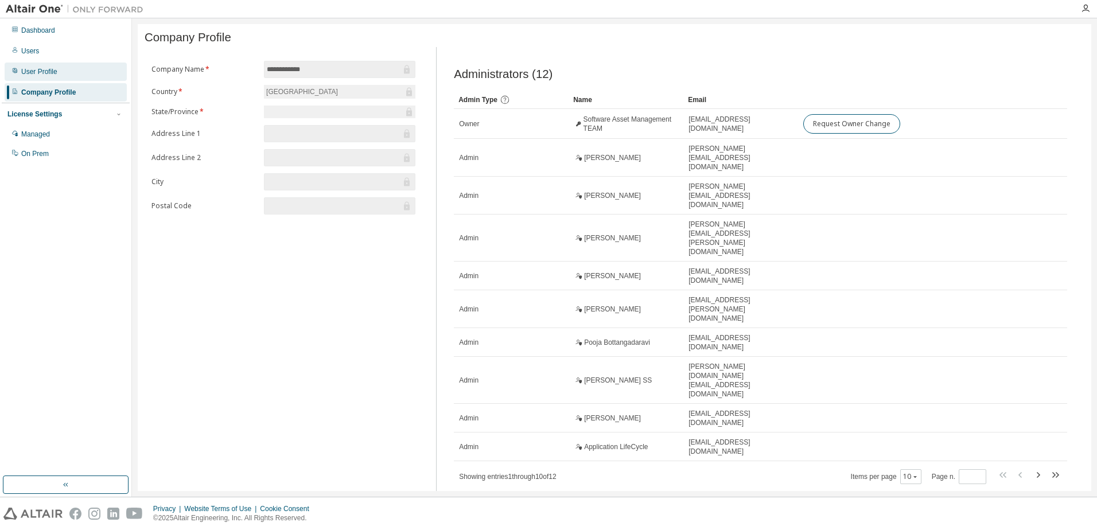
click at [53, 77] on div "User Profile" at bounding box center [66, 72] width 122 height 18
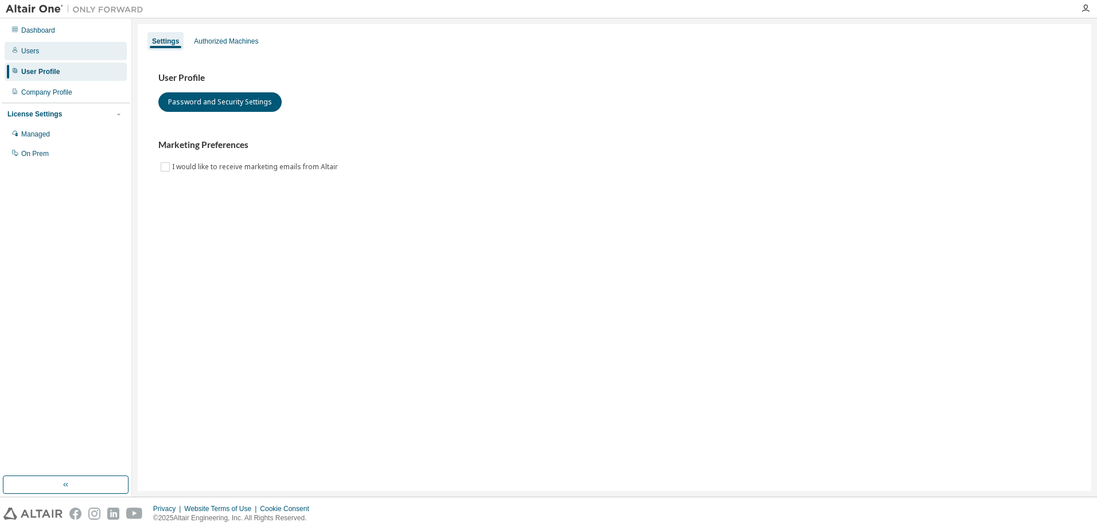
click at [56, 53] on div "Users" at bounding box center [66, 51] width 122 height 18
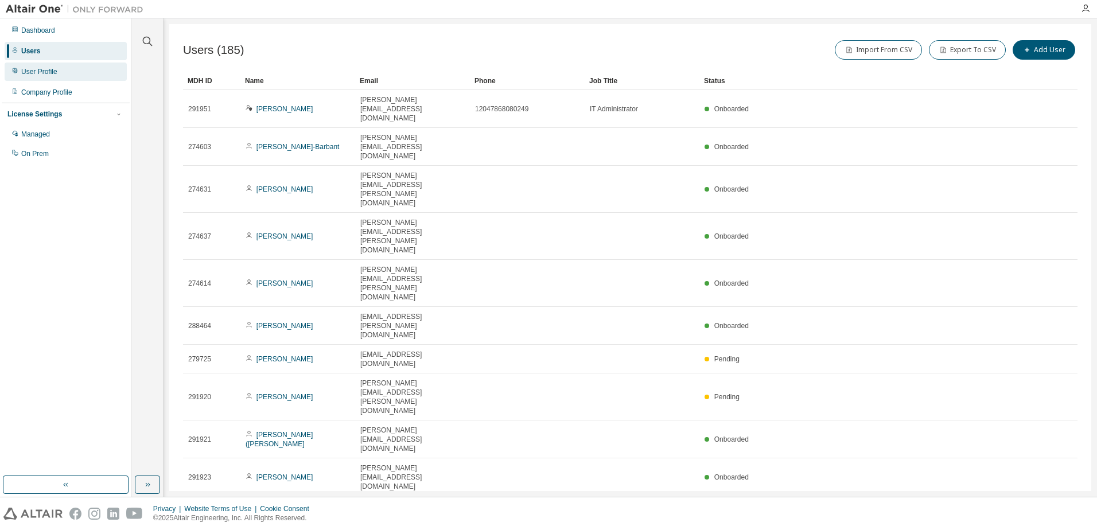
click at [20, 79] on div "User Profile" at bounding box center [66, 72] width 122 height 18
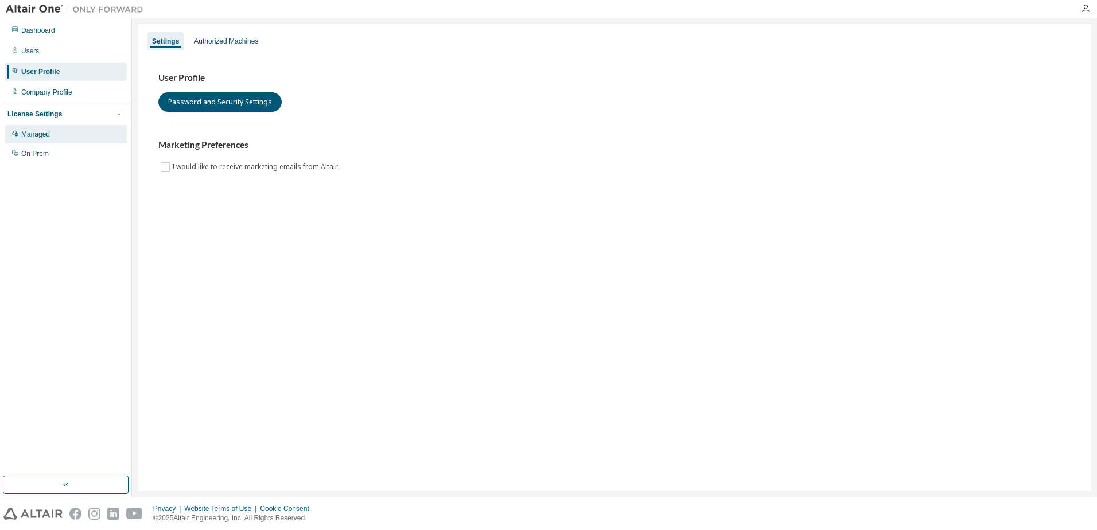
click at [30, 130] on div "Managed" at bounding box center [66, 134] width 122 height 18
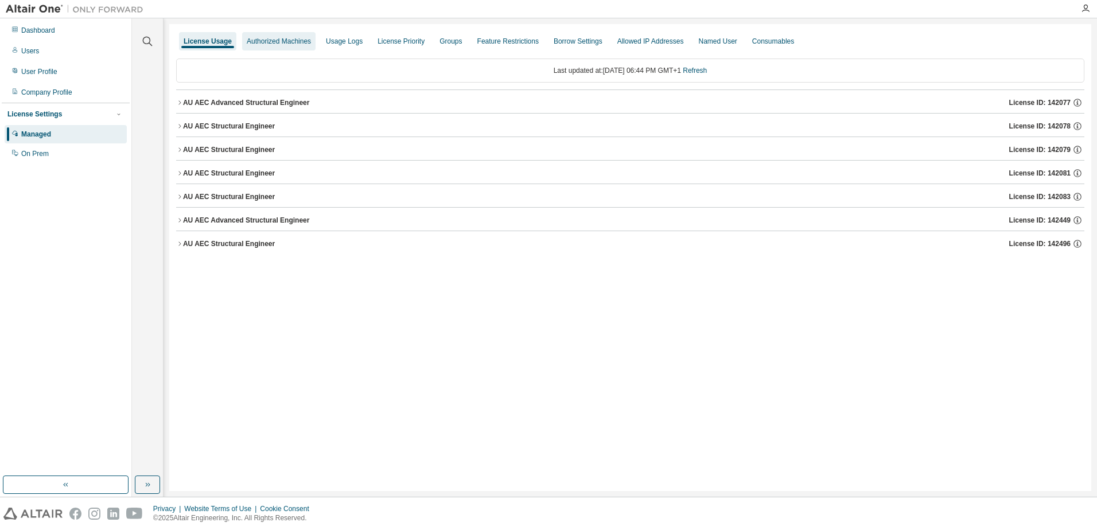
click at [285, 42] on div "Authorized Machines" at bounding box center [279, 41] width 64 height 9
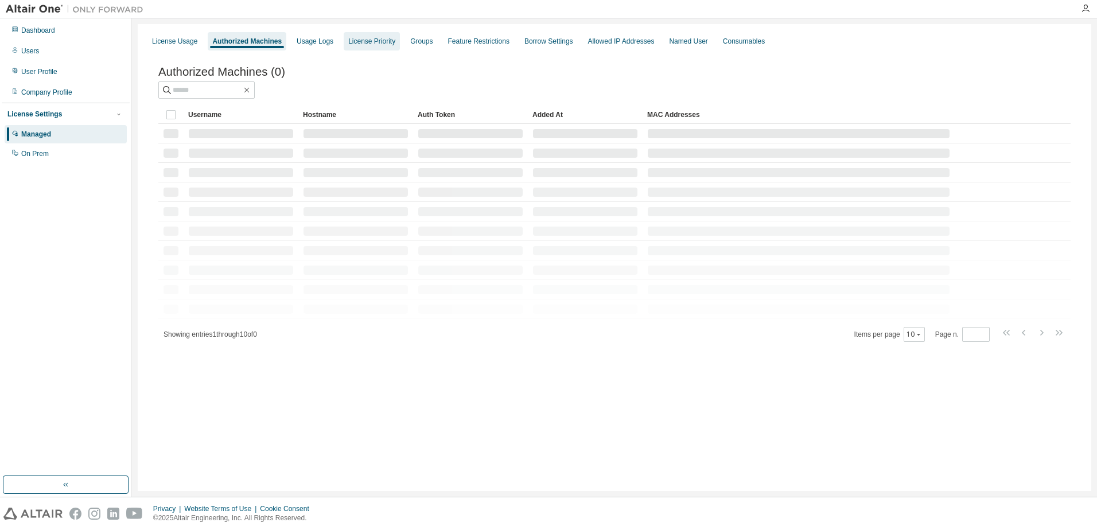
click at [388, 48] on div "License Priority" at bounding box center [372, 41] width 56 height 18
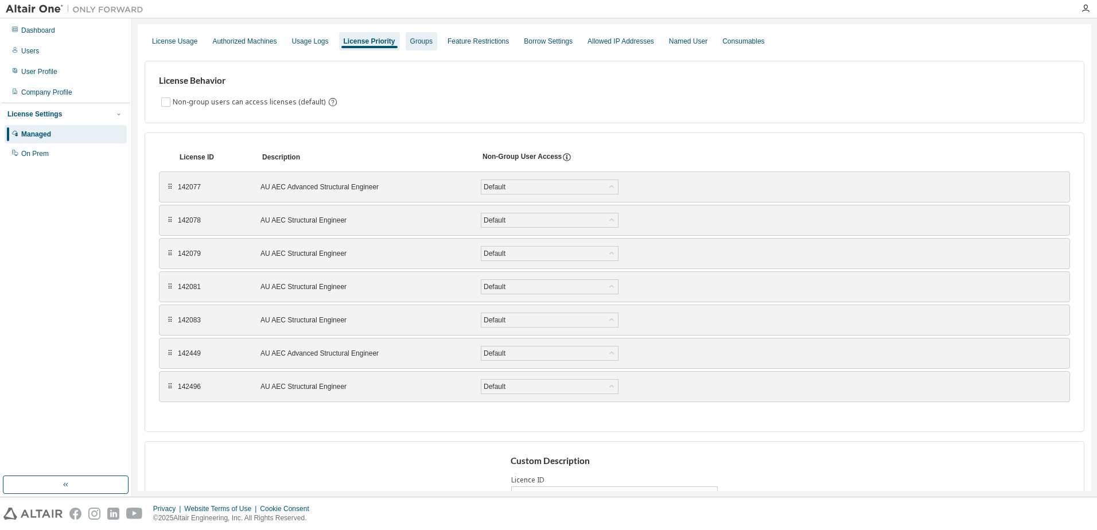
click at [410, 44] on div "Groups" at bounding box center [421, 41] width 22 height 9
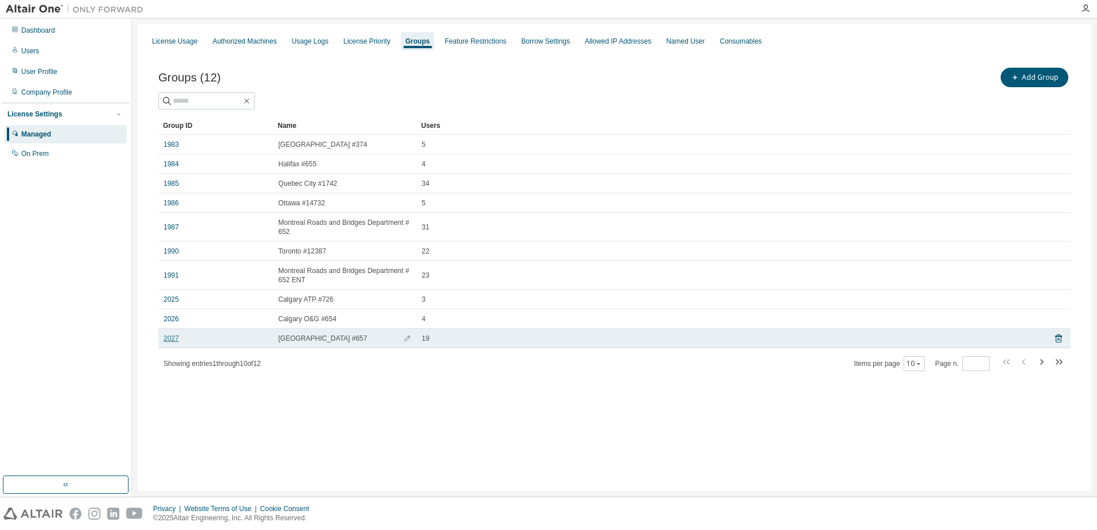
click at [172, 340] on link "2027" at bounding box center [170, 338] width 15 height 9
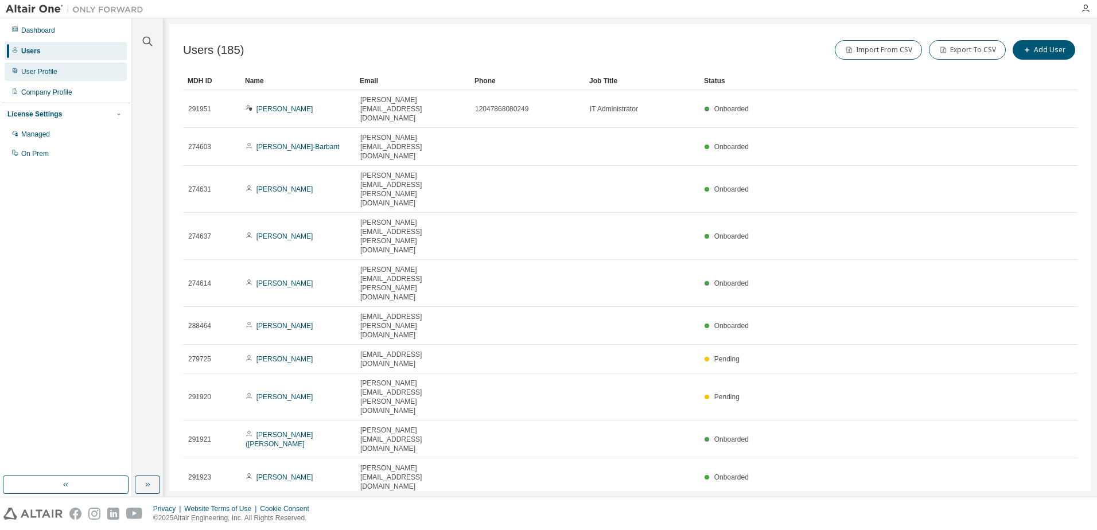
click at [20, 76] on div "User Profile" at bounding box center [66, 72] width 122 height 18
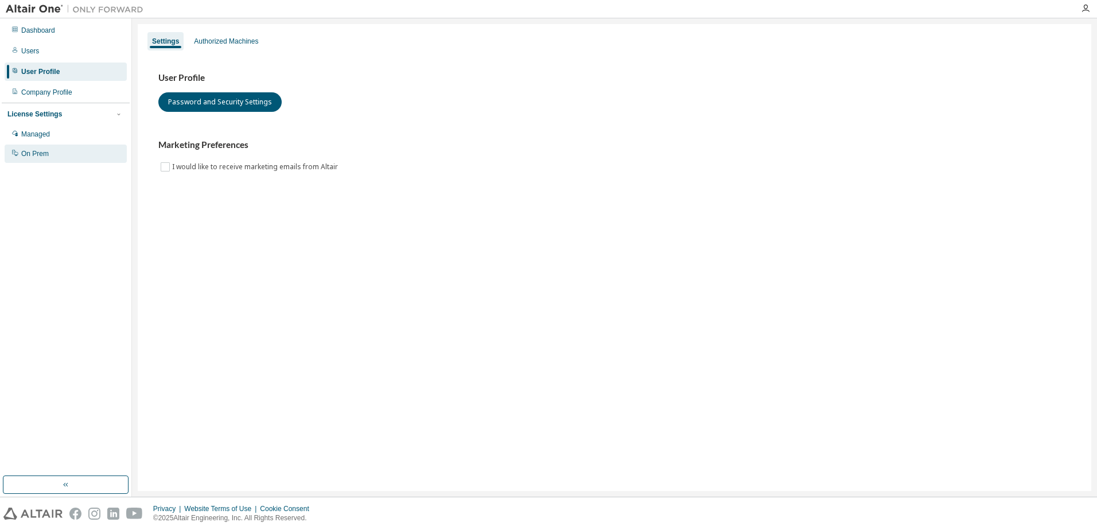
click at [35, 149] on div "On Prem" at bounding box center [66, 154] width 122 height 18
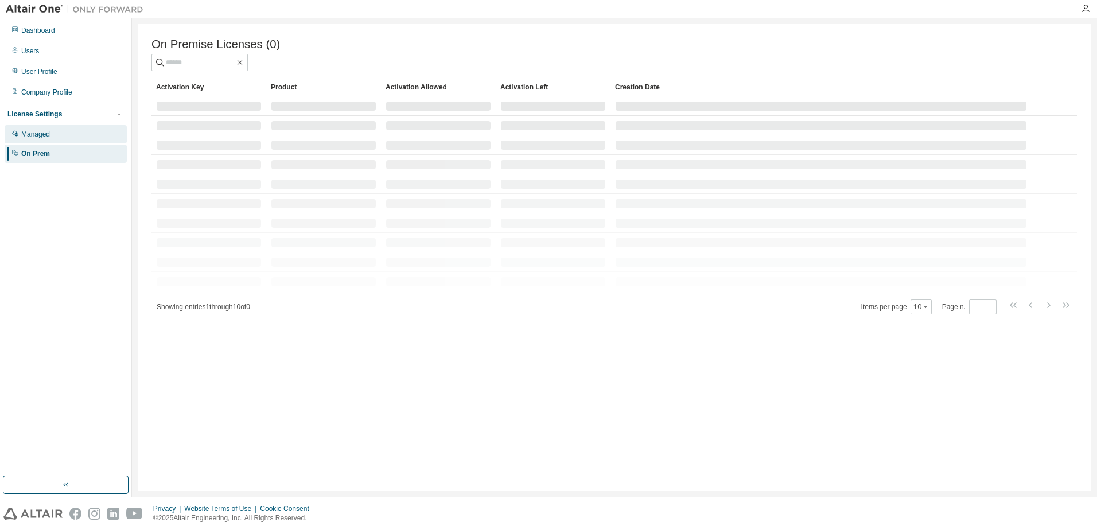
click at [38, 130] on div "Managed" at bounding box center [35, 134] width 29 height 9
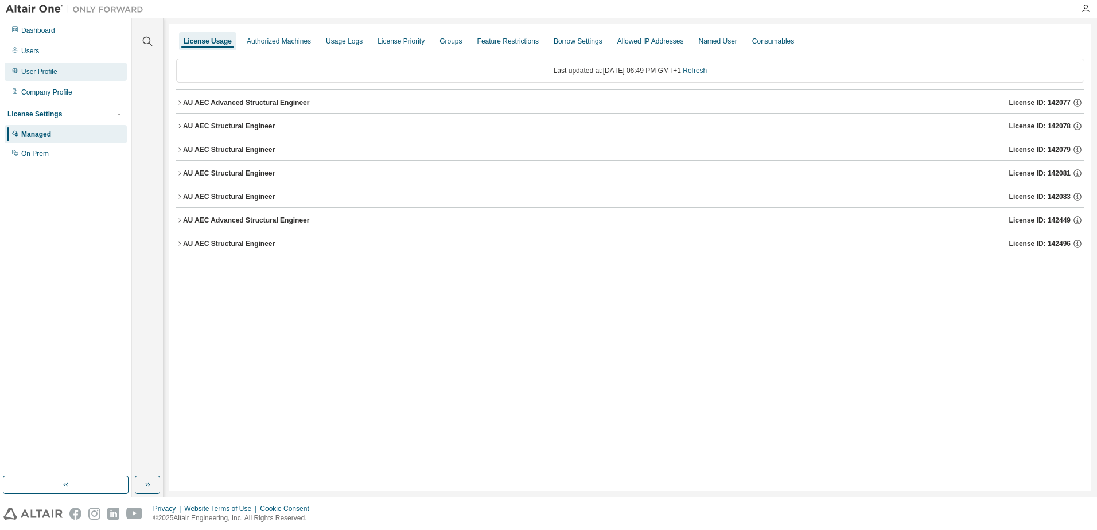
click at [72, 72] on div "User Profile" at bounding box center [66, 72] width 122 height 18
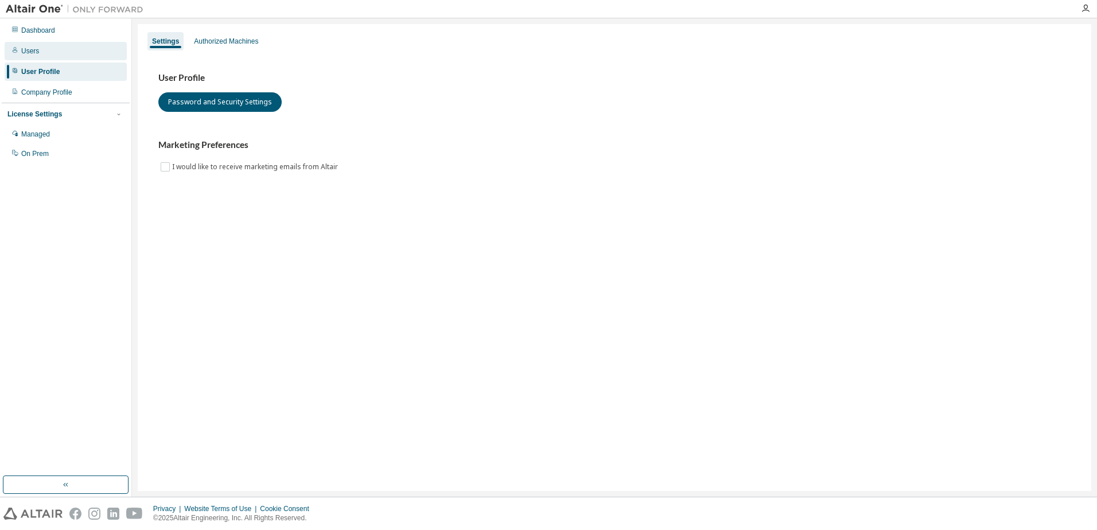
click at [52, 50] on div "Users" at bounding box center [66, 51] width 122 height 18
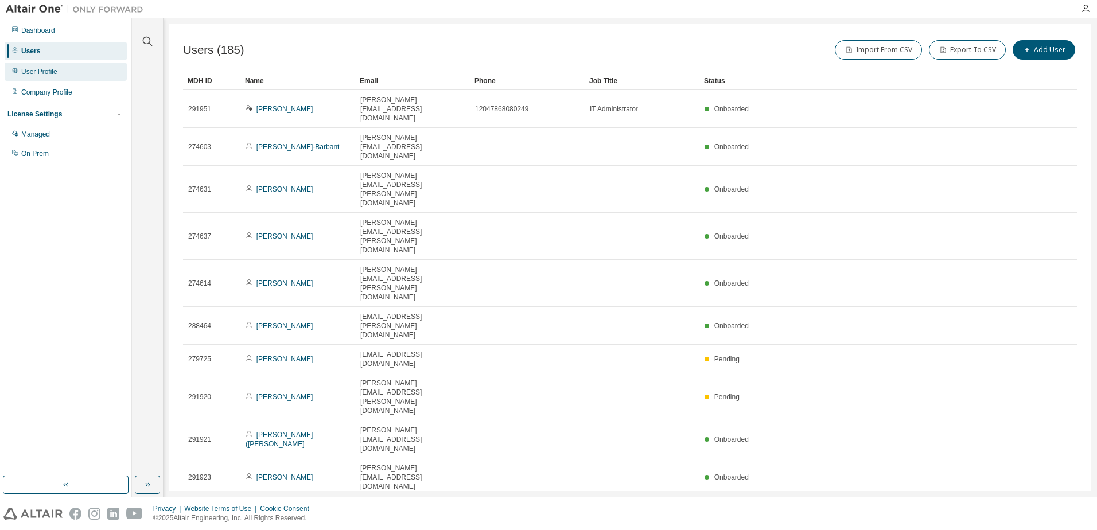
click at [53, 75] on div "User Profile" at bounding box center [39, 71] width 36 height 9
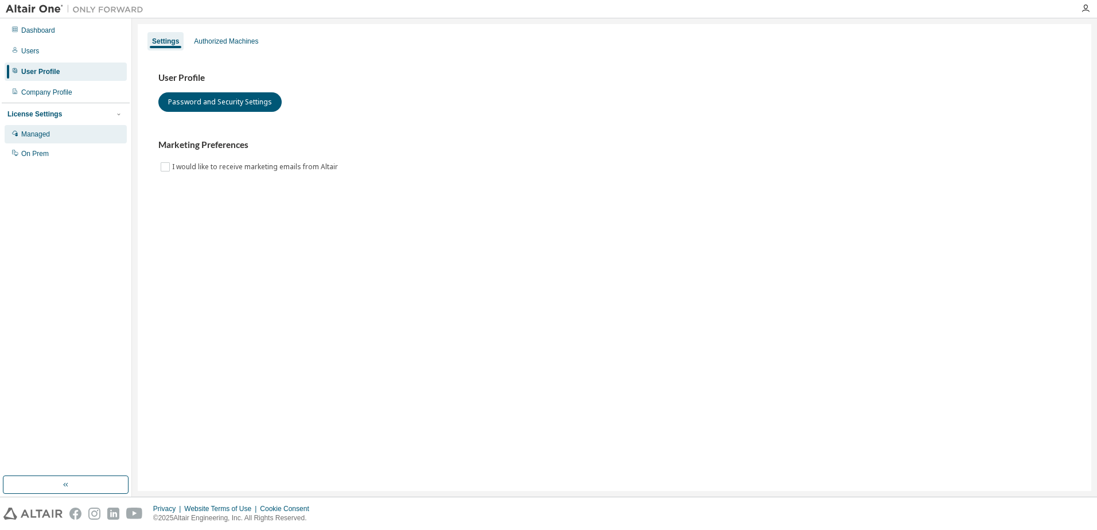
click at [55, 132] on div "Managed" at bounding box center [66, 134] width 122 height 18
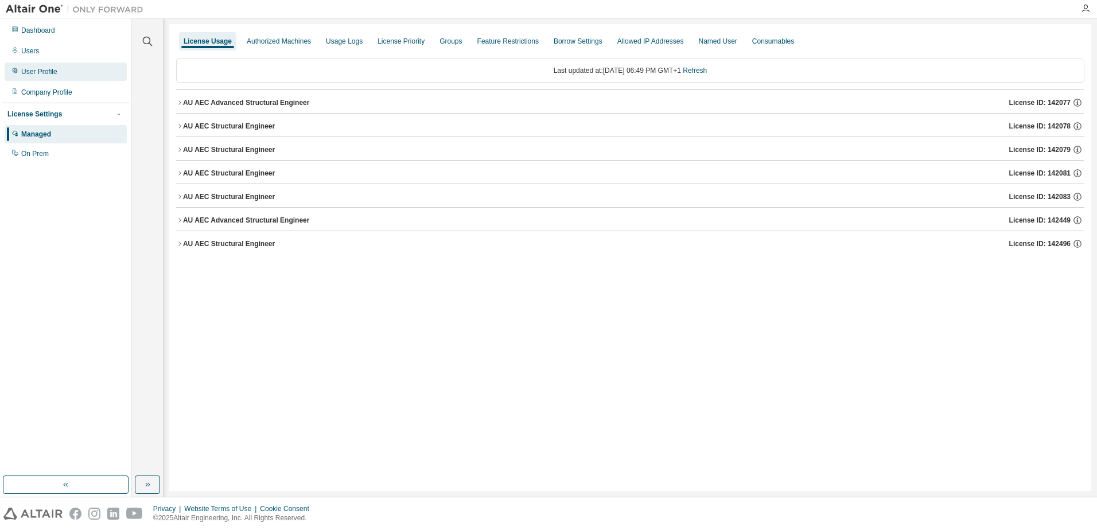
click at [42, 73] on div "User Profile" at bounding box center [39, 71] width 36 height 9
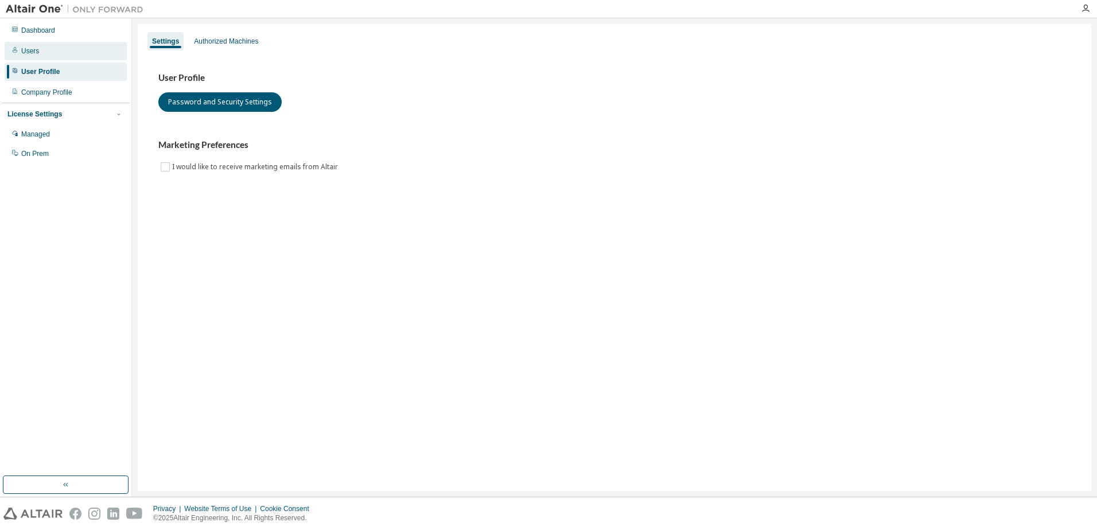
click at [37, 57] on div "Users" at bounding box center [66, 51] width 122 height 18
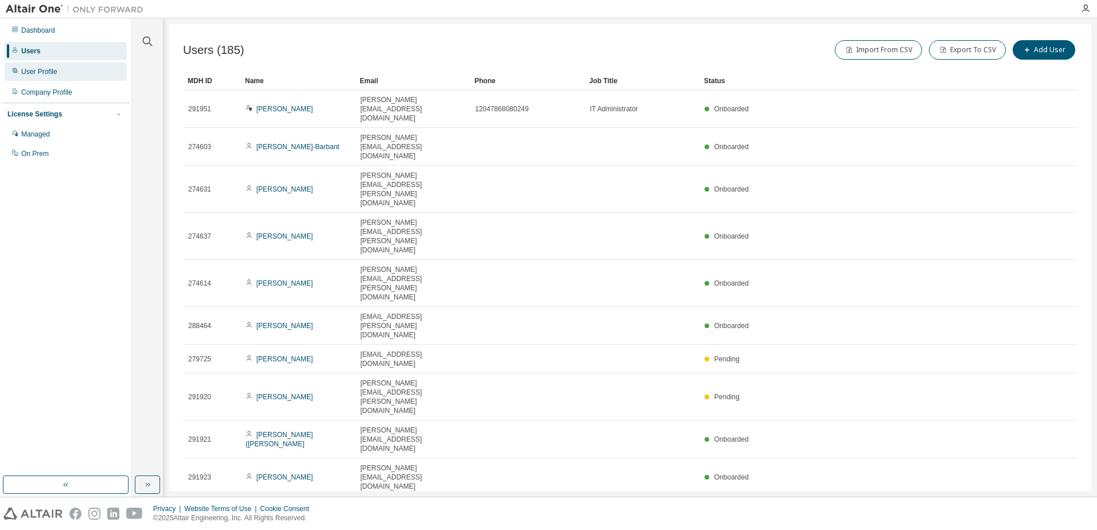
click at [49, 69] on div "User Profile" at bounding box center [39, 71] width 36 height 9
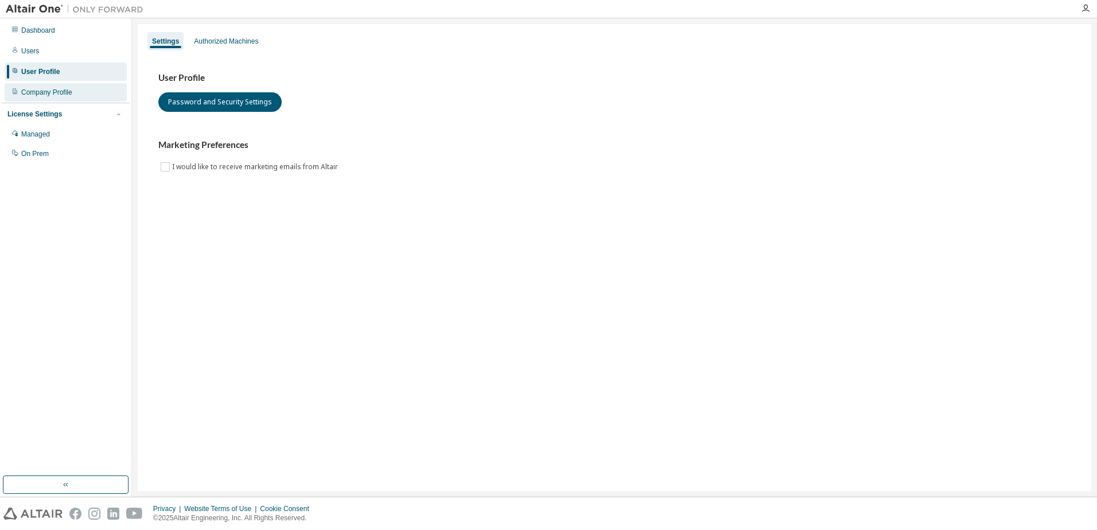
click at [79, 93] on div "Company Profile" at bounding box center [66, 92] width 122 height 18
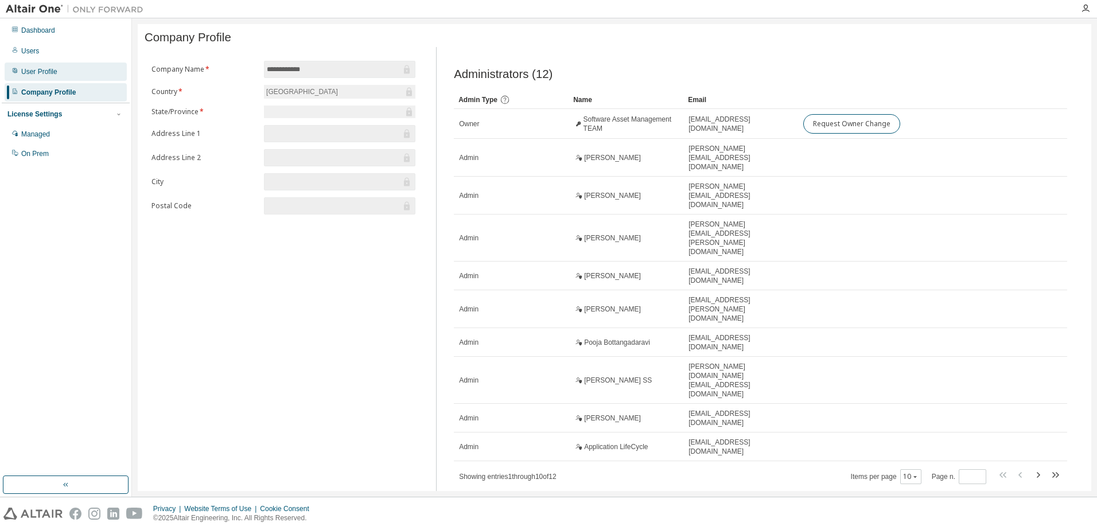
click at [41, 72] on div "User Profile" at bounding box center [39, 71] width 36 height 9
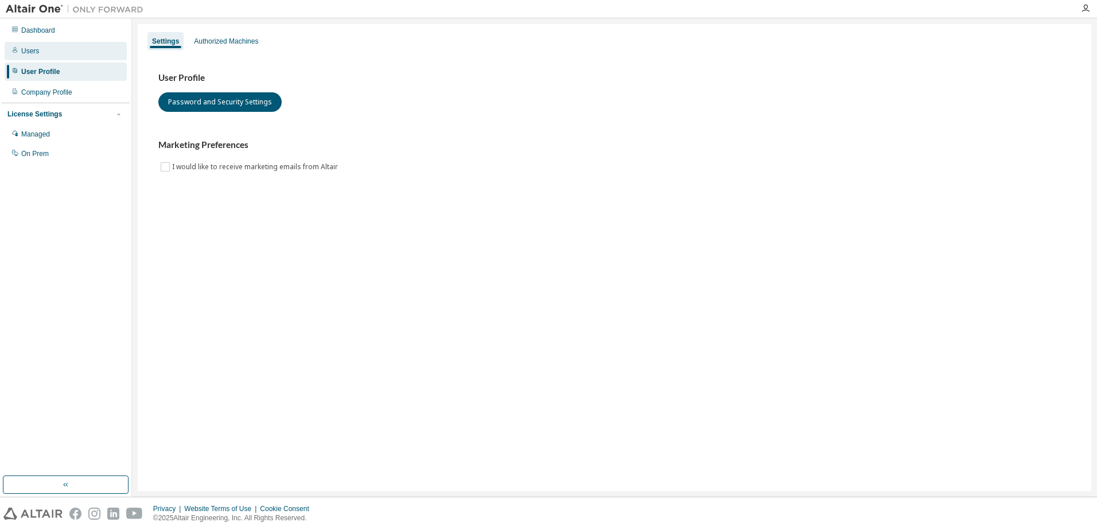
click at [37, 48] on div "Users" at bounding box center [30, 50] width 18 height 9
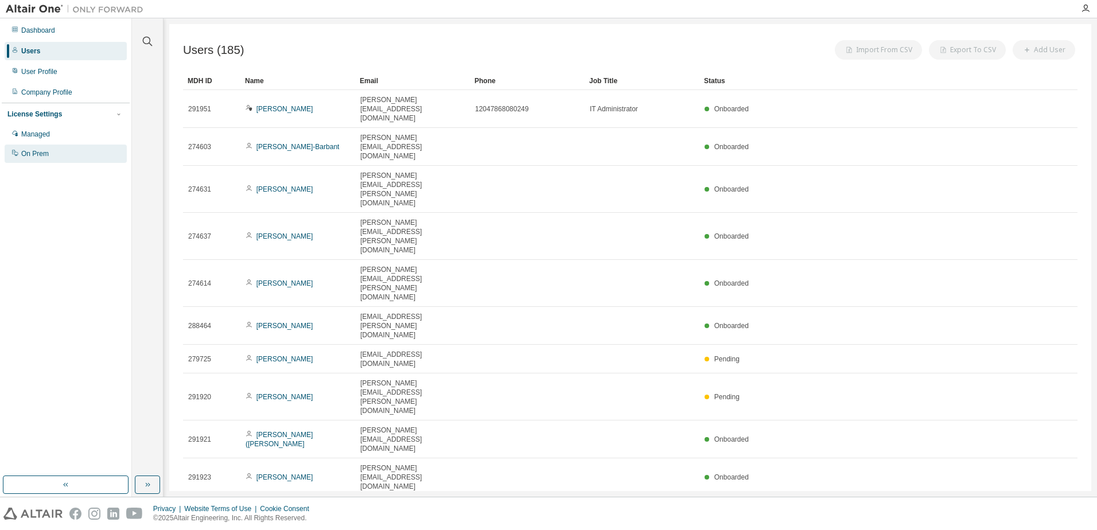
click at [35, 154] on div "On Prem" at bounding box center [35, 153] width 28 height 9
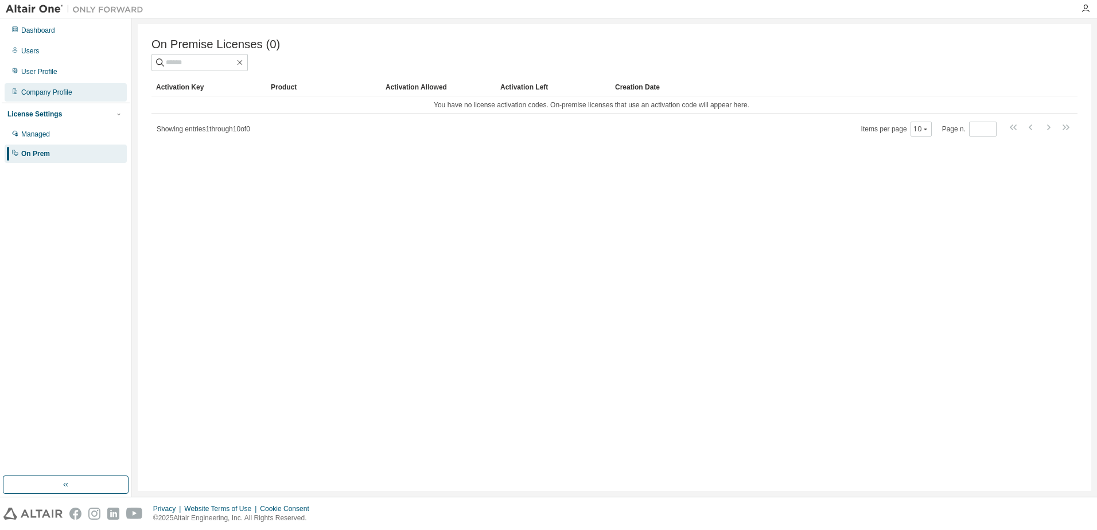
click at [42, 89] on div "Company Profile" at bounding box center [46, 92] width 51 height 9
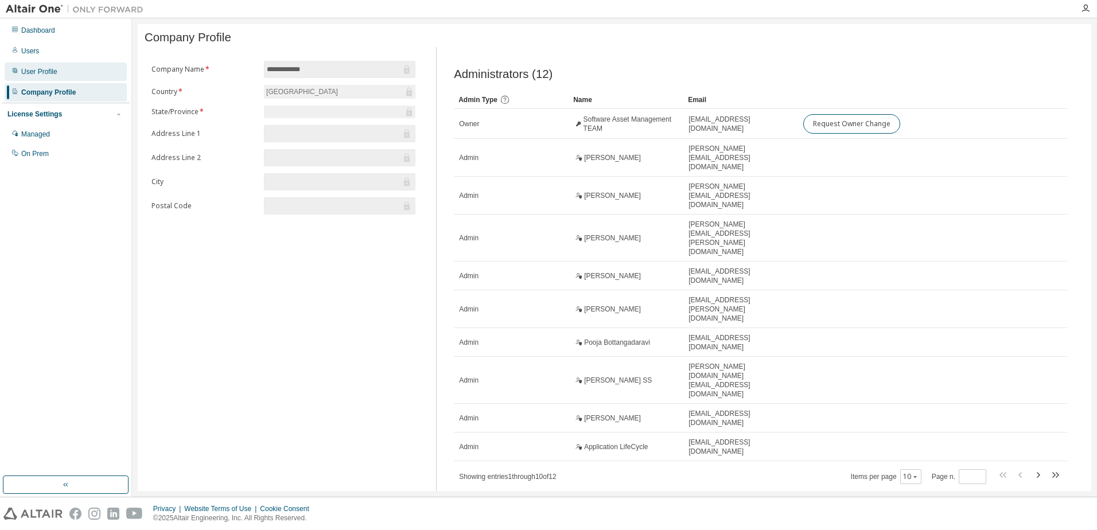
click at [44, 73] on div "User Profile" at bounding box center [39, 71] width 36 height 9
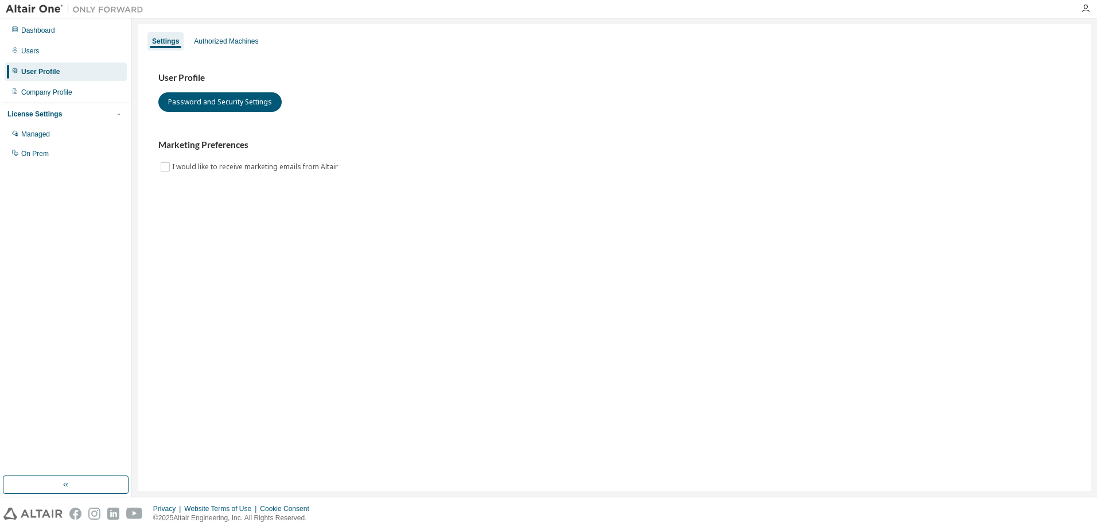
click at [44, 61] on div "Dashboard Users User Profile Company Profile License Settings Managed On Prem" at bounding box center [66, 92] width 128 height 144
click at [44, 54] on div "Users" at bounding box center [66, 51] width 122 height 18
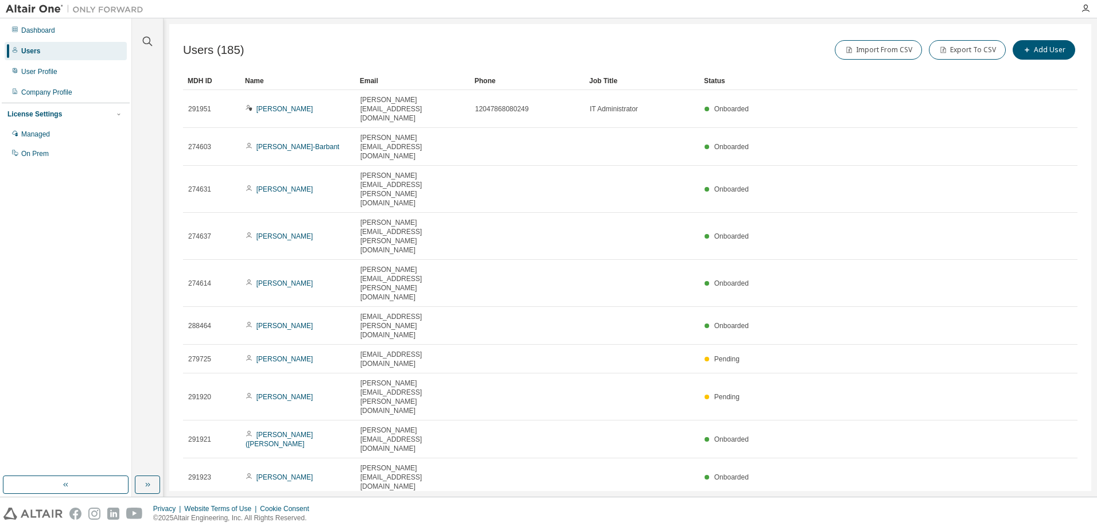
click at [46, 59] on div "Users" at bounding box center [66, 51] width 122 height 18
click at [38, 134] on div "Managed" at bounding box center [35, 134] width 29 height 9
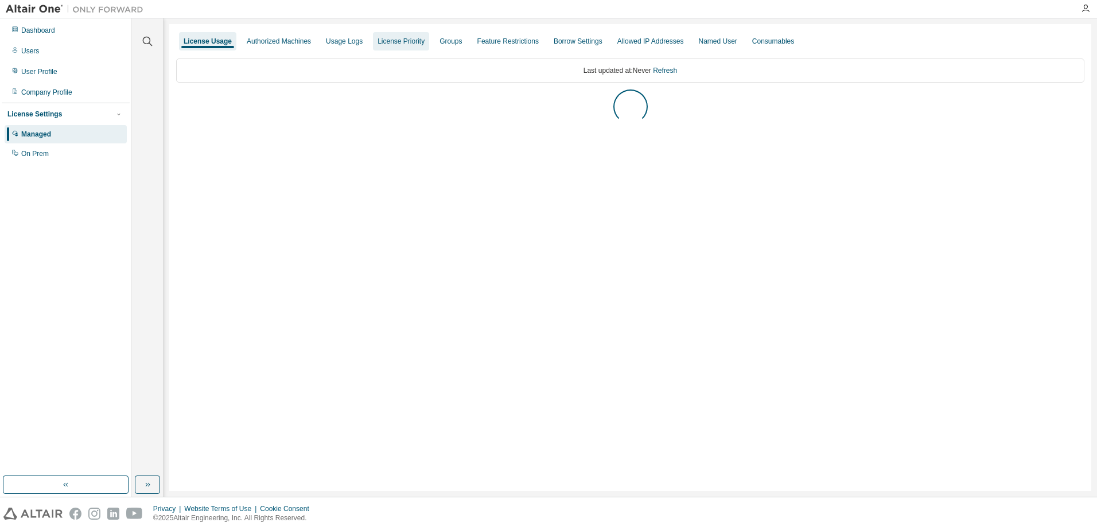
click at [411, 48] on div "License Priority" at bounding box center [401, 41] width 56 height 18
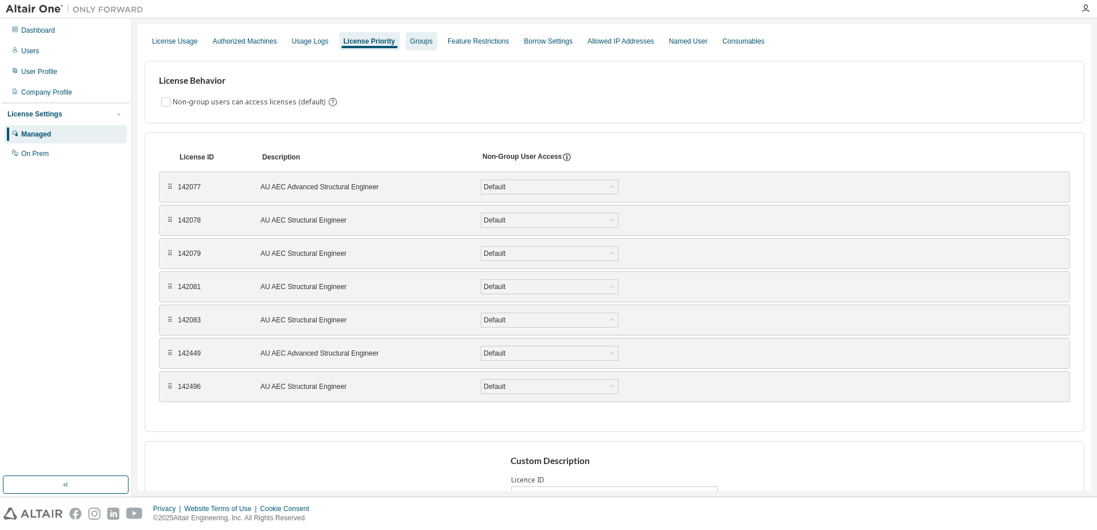
click at [422, 41] on div "Groups" at bounding box center [421, 41] width 22 height 9
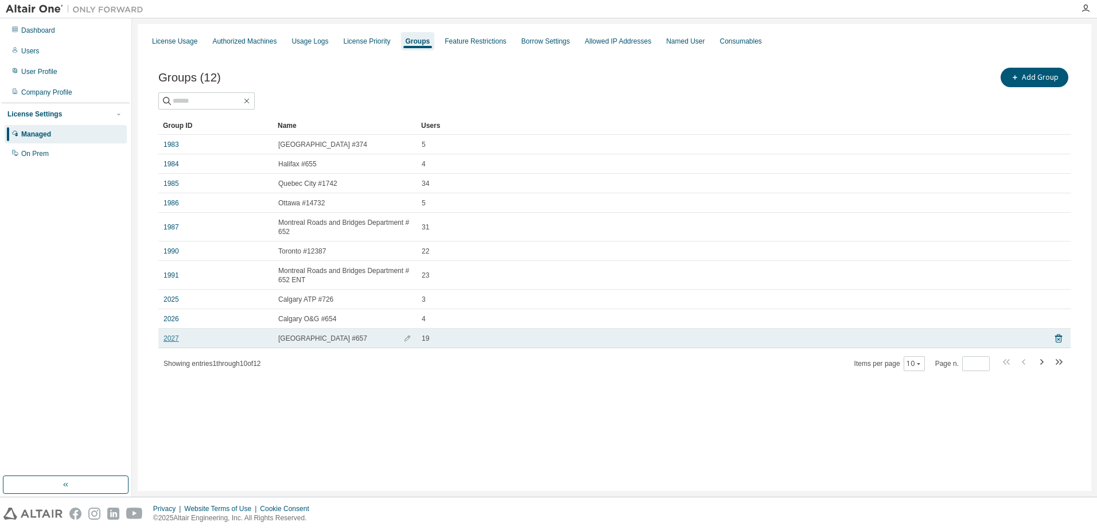
click at [170, 340] on link "2027" at bounding box center [170, 338] width 15 height 9
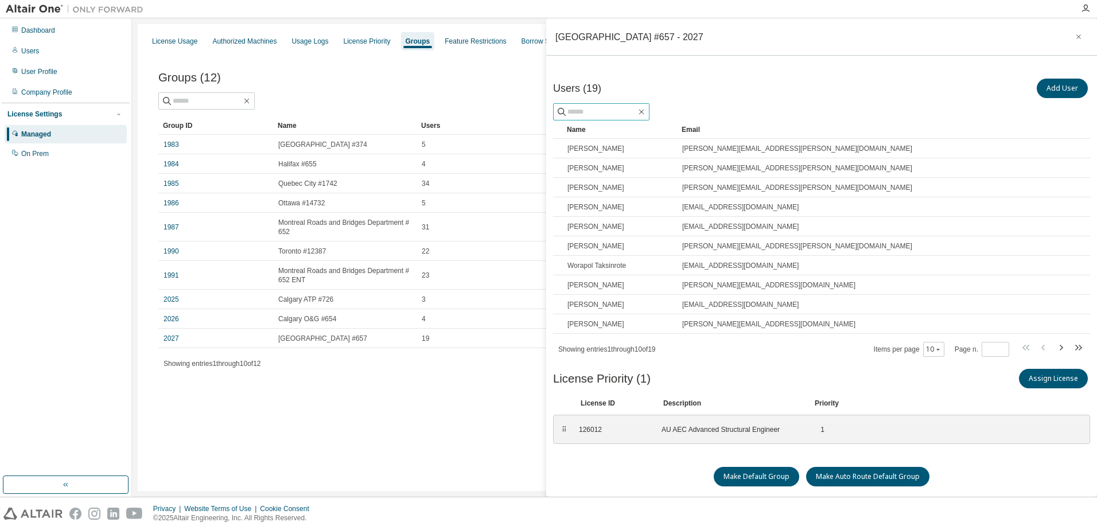
click at [619, 115] on input "text" at bounding box center [601, 111] width 69 height 11
click at [595, 118] on span at bounding box center [601, 111] width 96 height 17
click at [595, 115] on input "text" at bounding box center [601, 111] width 69 height 11
